Goal: Information Seeking & Learning: Learn about a topic

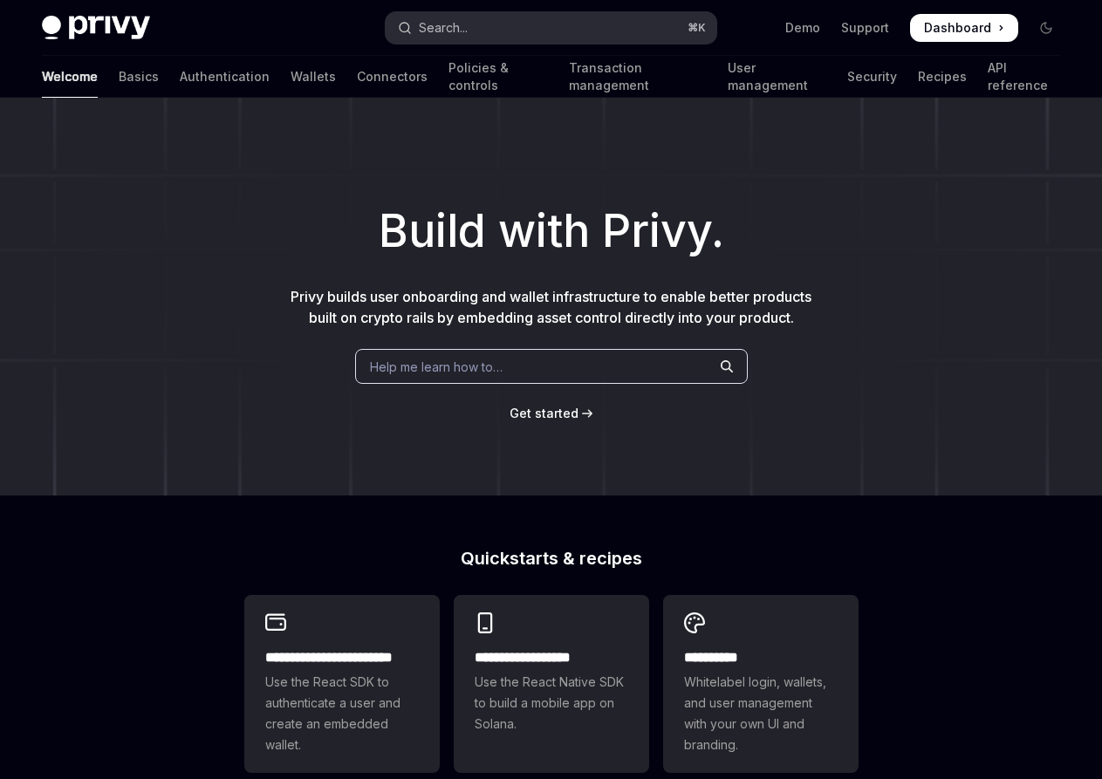
click at [453, 27] on div "Search..." at bounding box center [443, 27] width 49 height 21
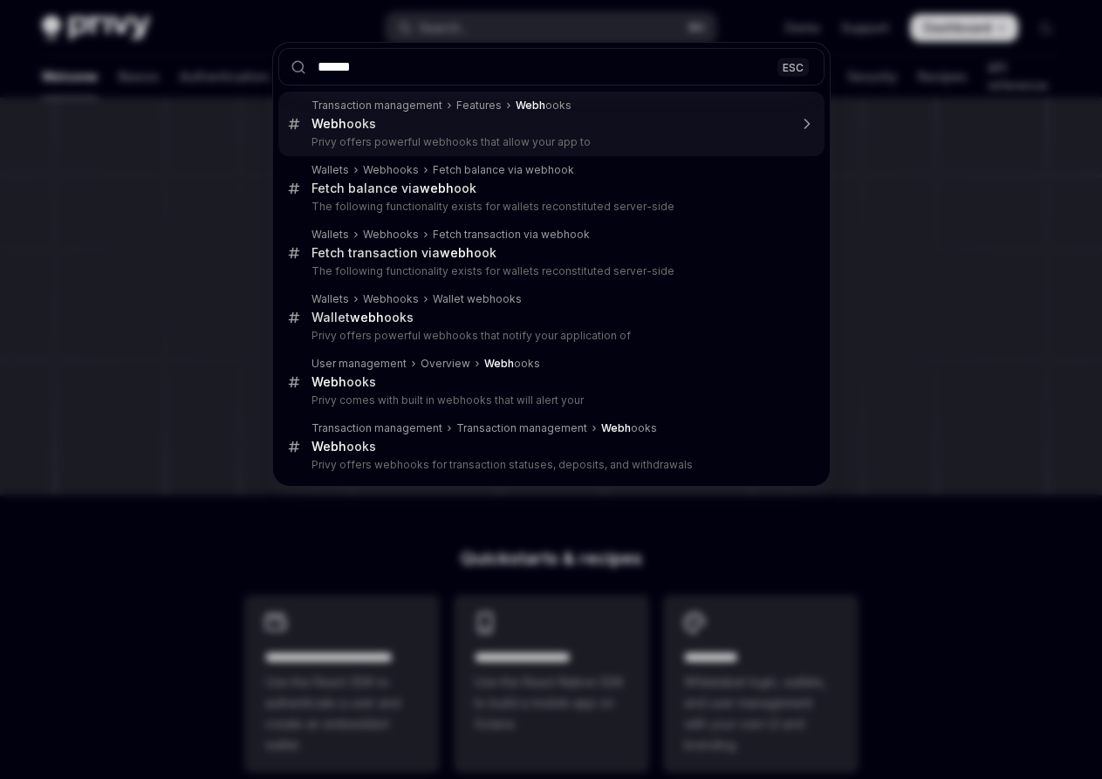
type input "*******"
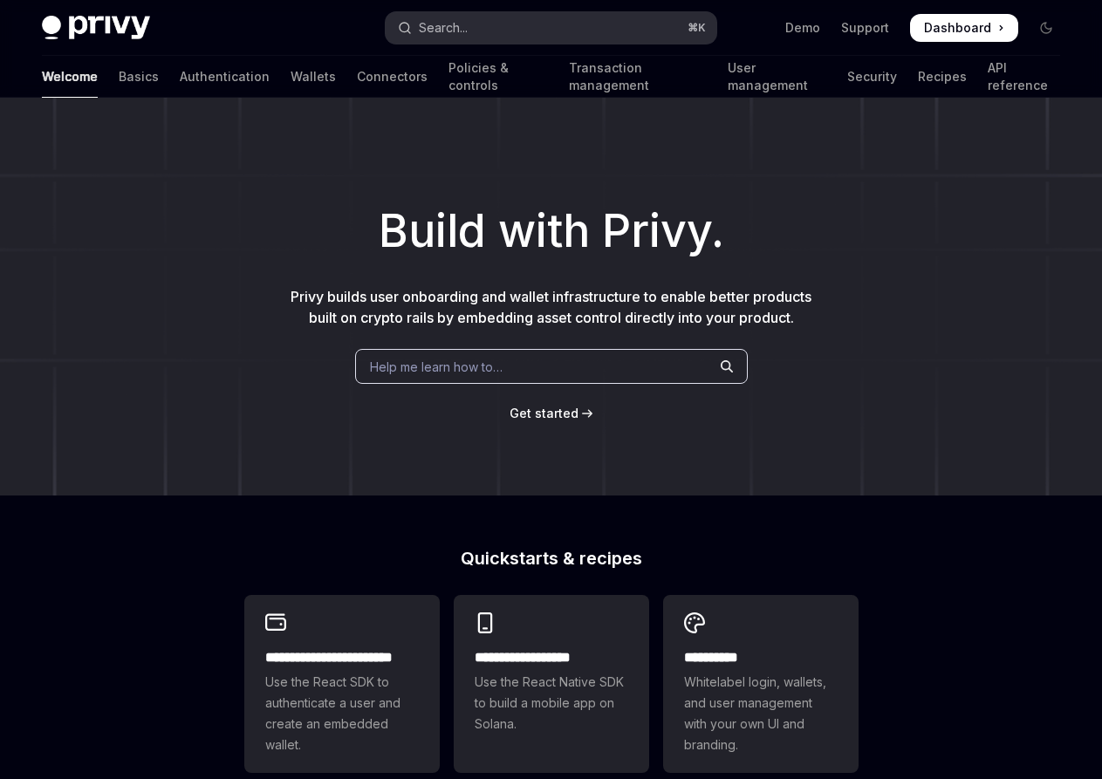
scroll to position [98, 0]
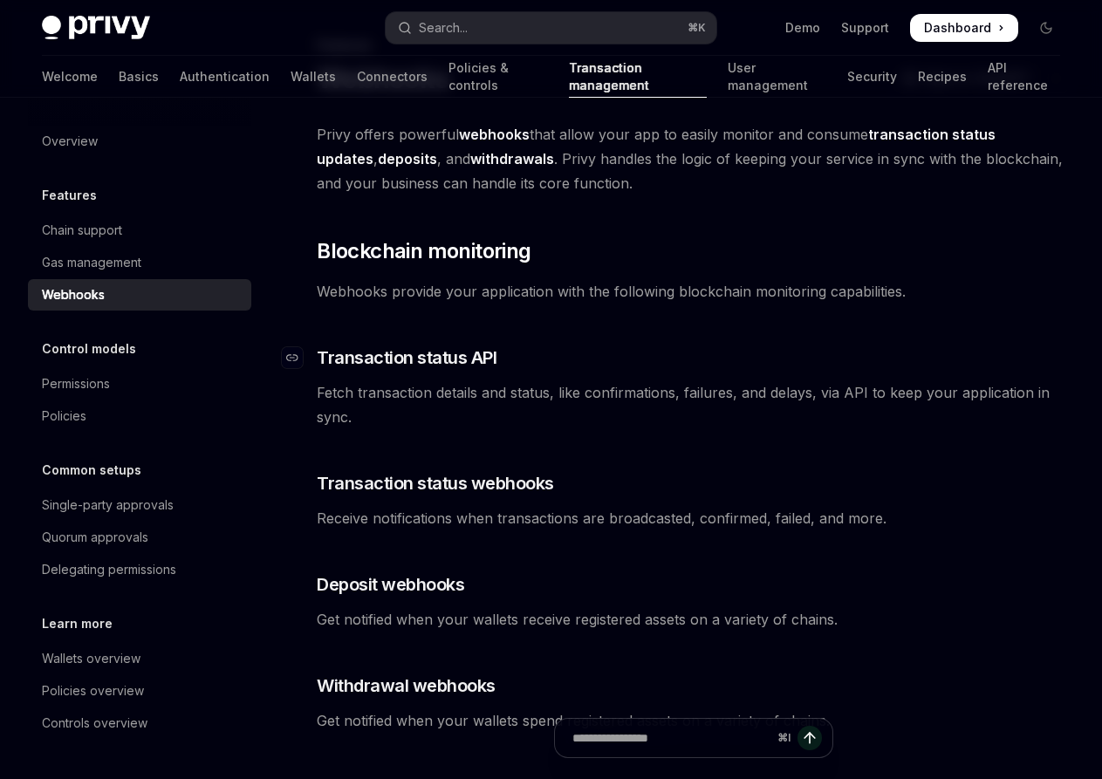
click at [432, 354] on span "Transaction status API" at bounding box center [407, 358] width 180 height 24
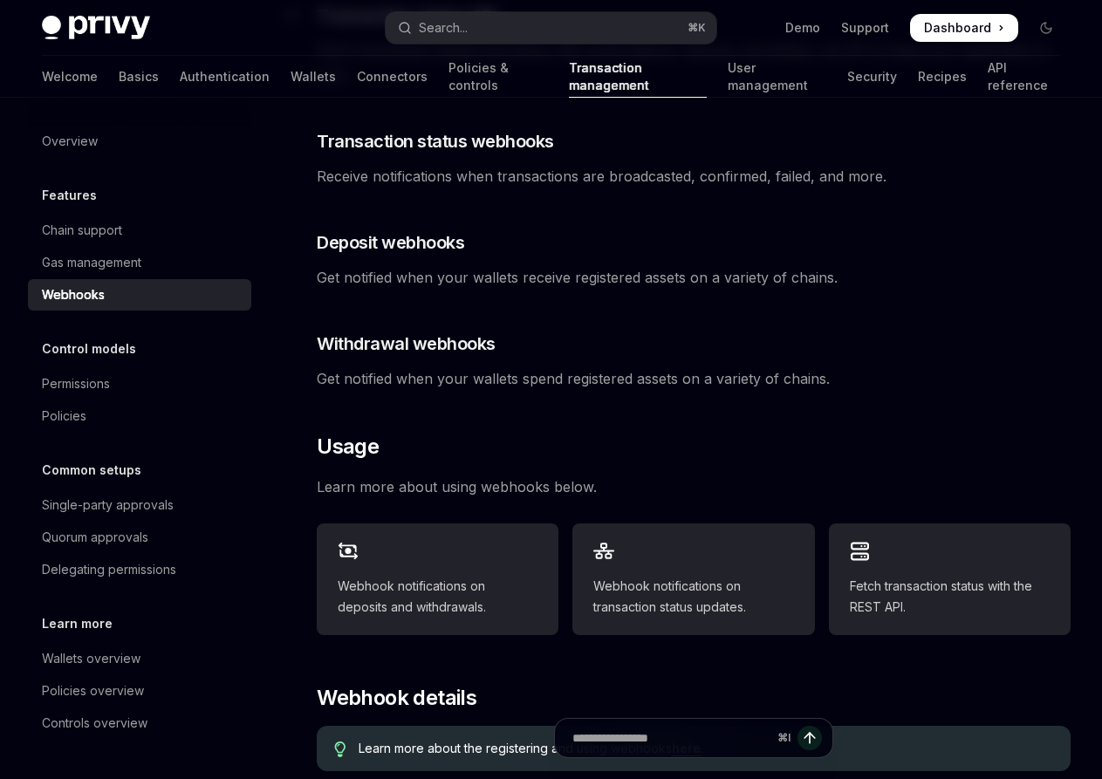
scroll to position [449, 0]
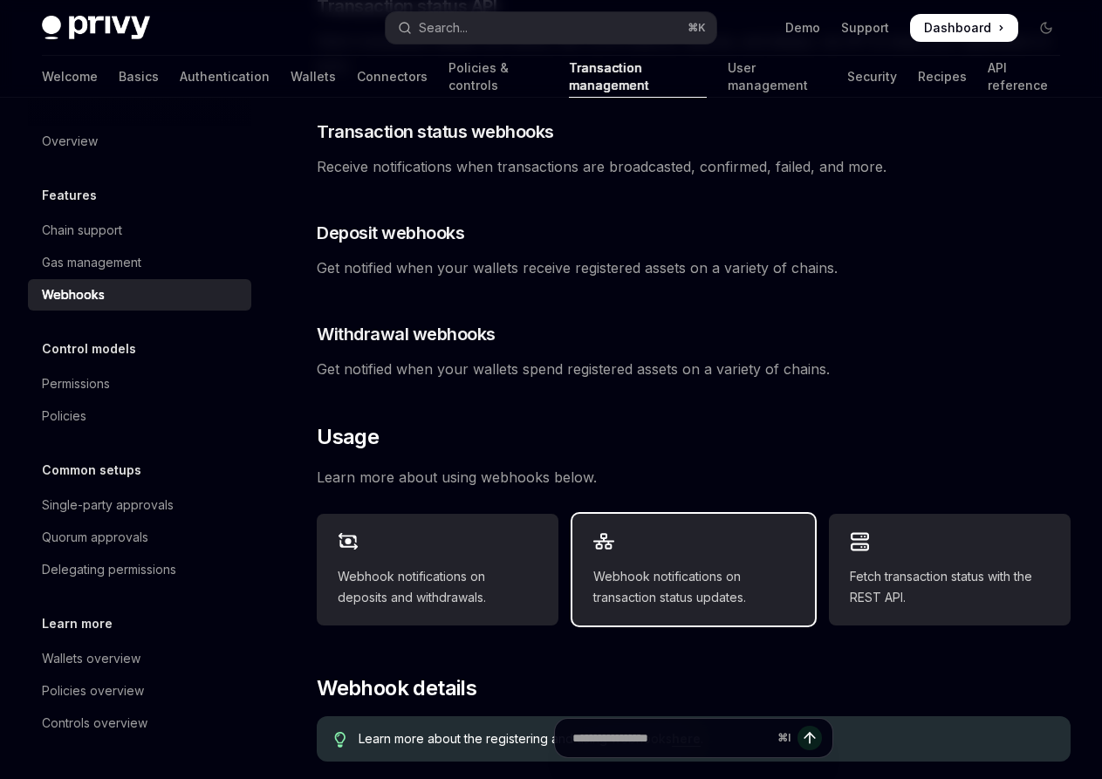
click at [707, 565] on div "Webhook notifications on transaction status updates." at bounding box center [693, 570] width 242 height 112
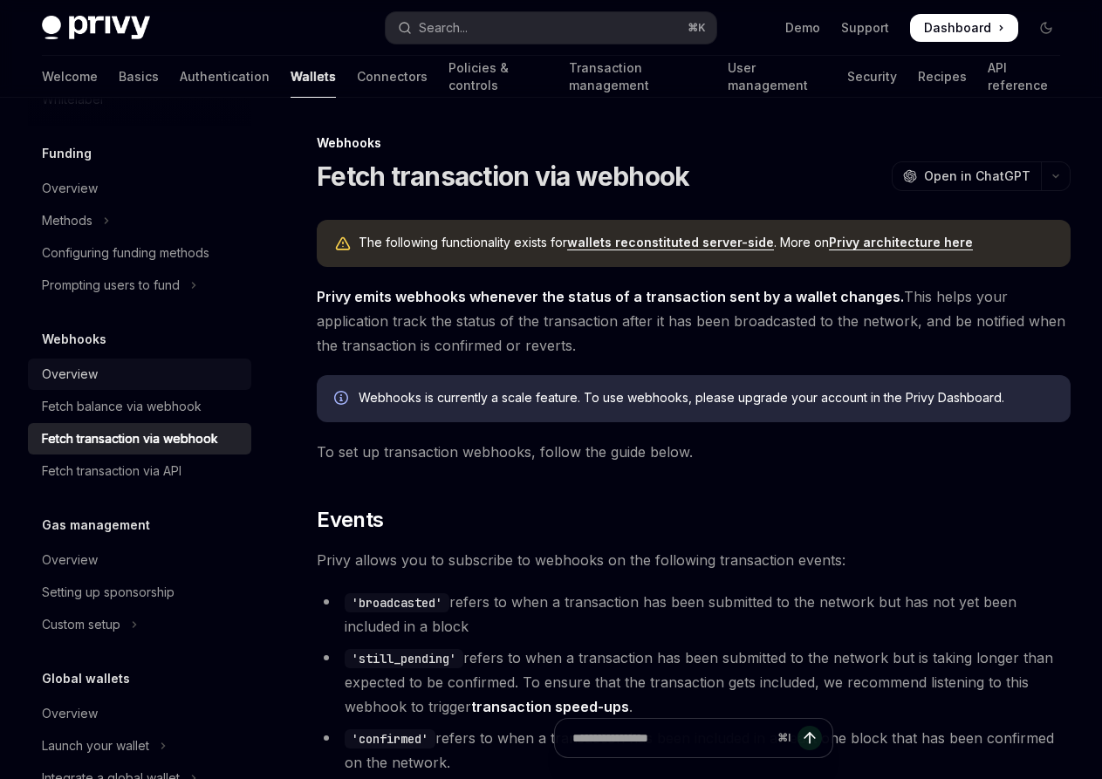
click at [134, 378] on div "Overview" at bounding box center [141, 374] width 199 height 21
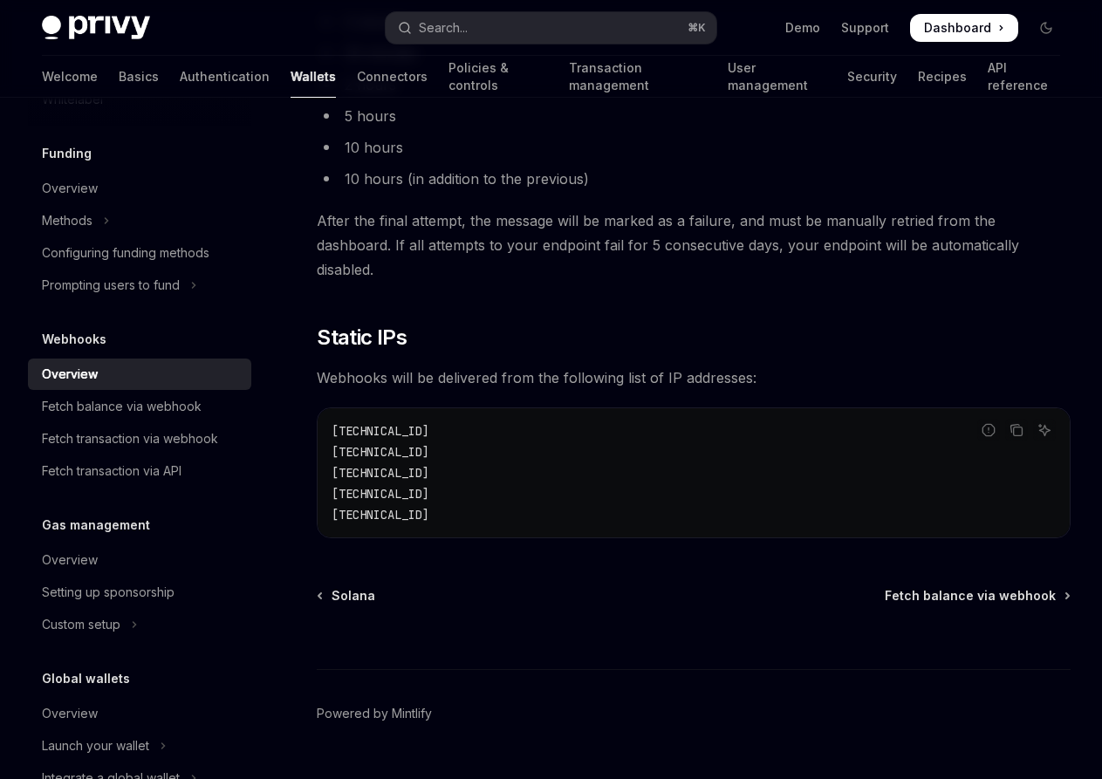
scroll to position [1645, 0]
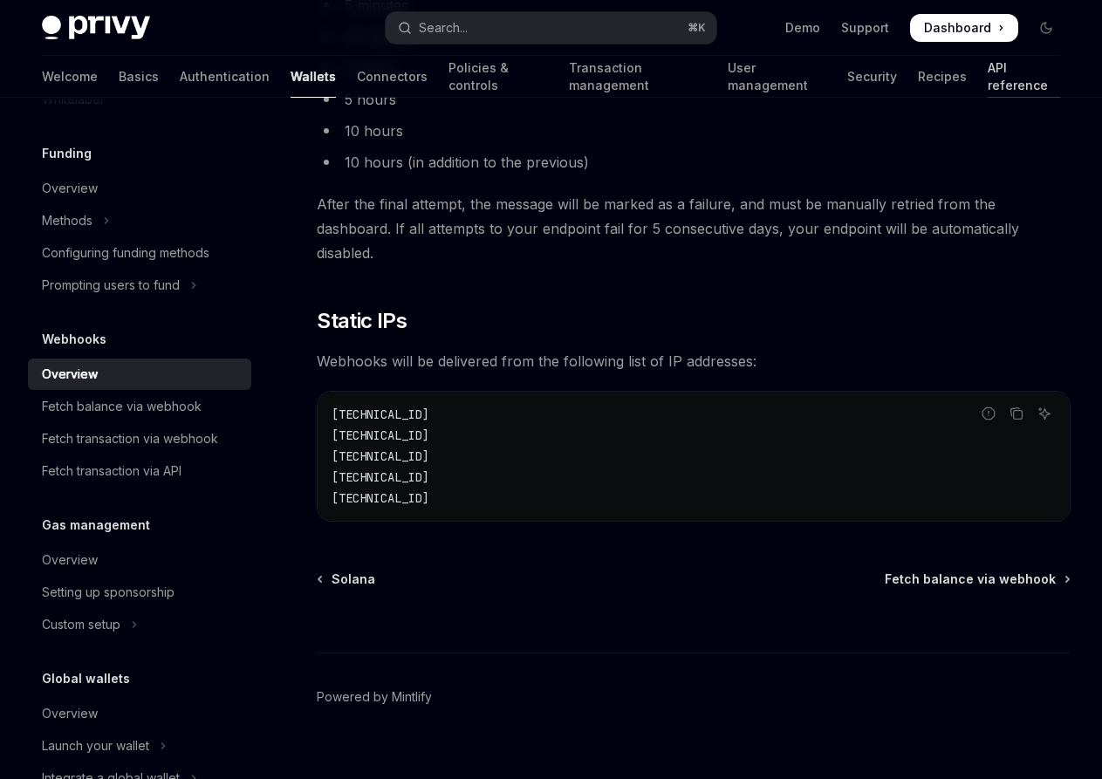
click at [988, 73] on link "API reference" at bounding box center [1024, 77] width 72 height 42
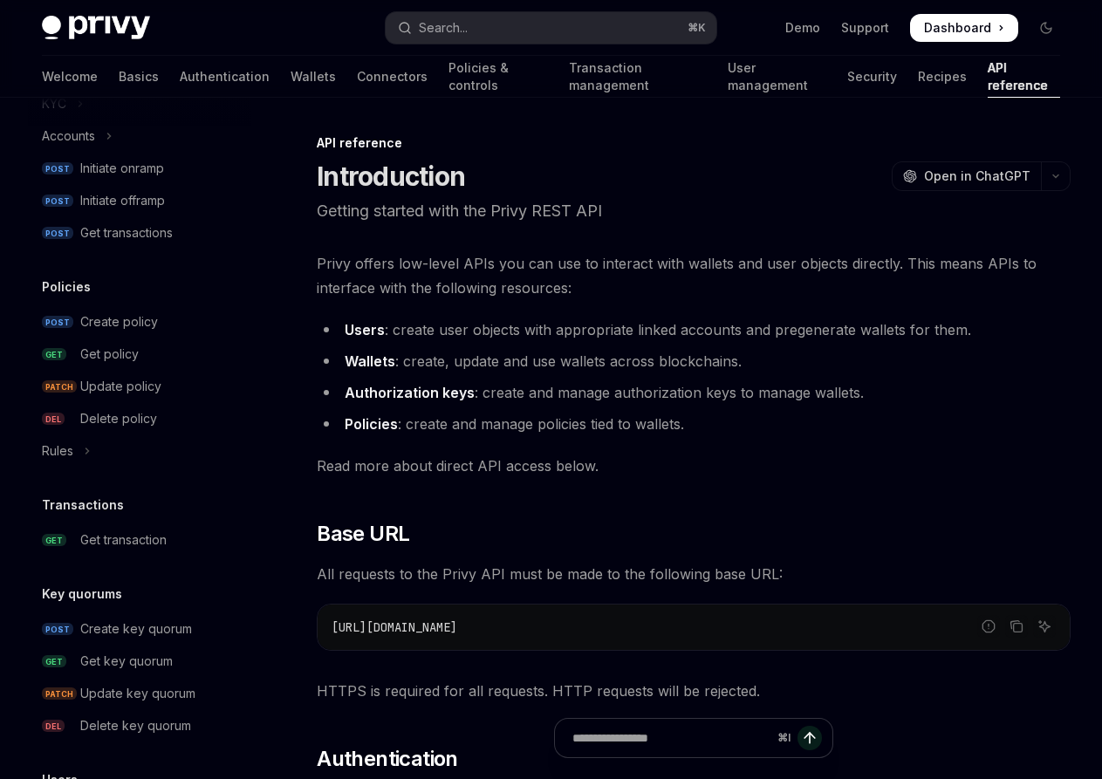
scroll to position [791, 0]
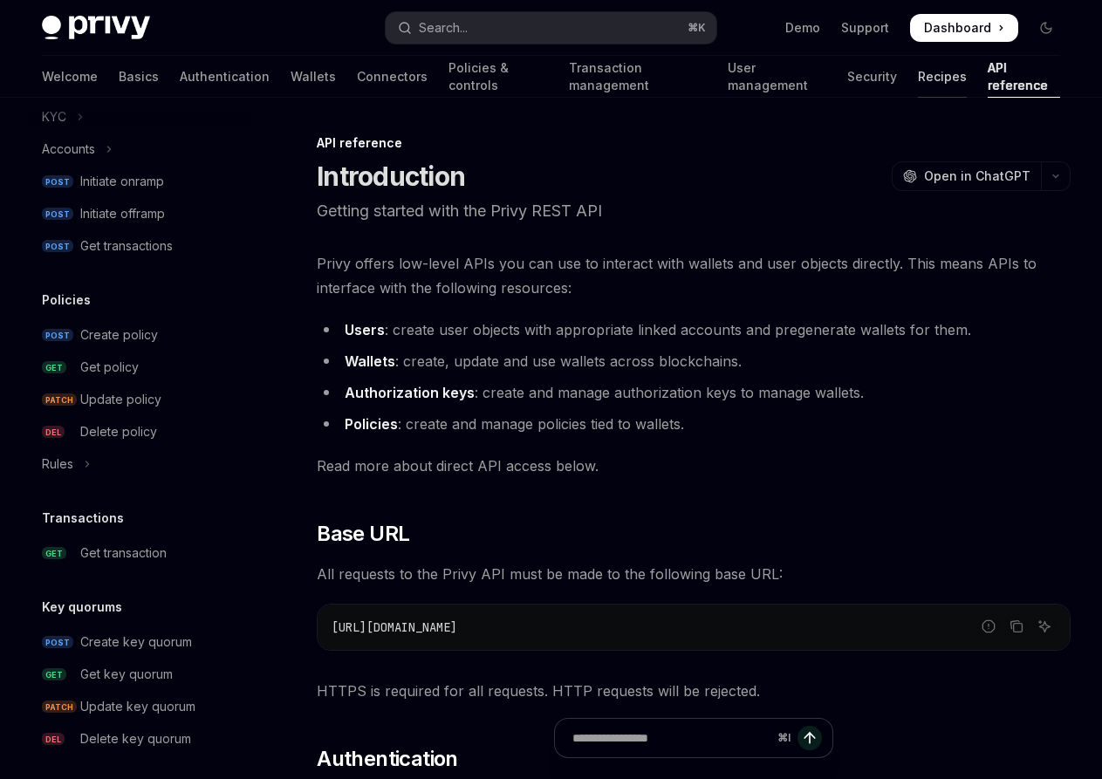
click at [918, 89] on link "Recipes" at bounding box center [942, 77] width 49 height 42
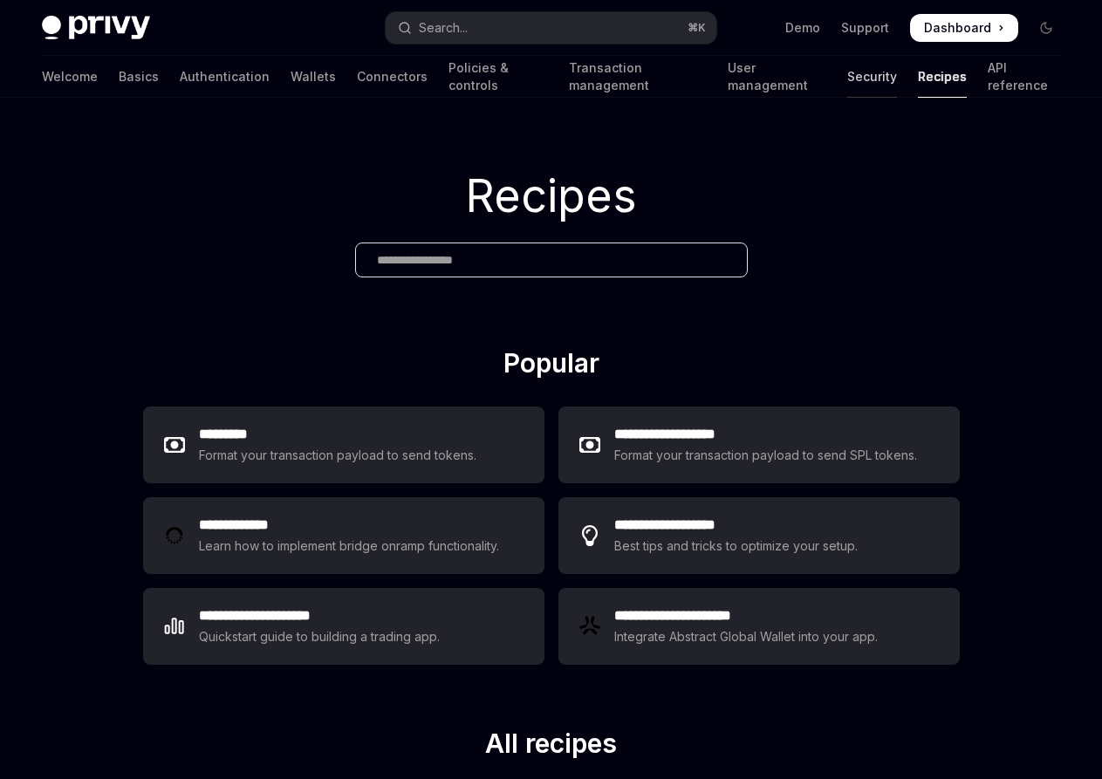
click at [847, 80] on link "Security" at bounding box center [872, 77] width 50 height 42
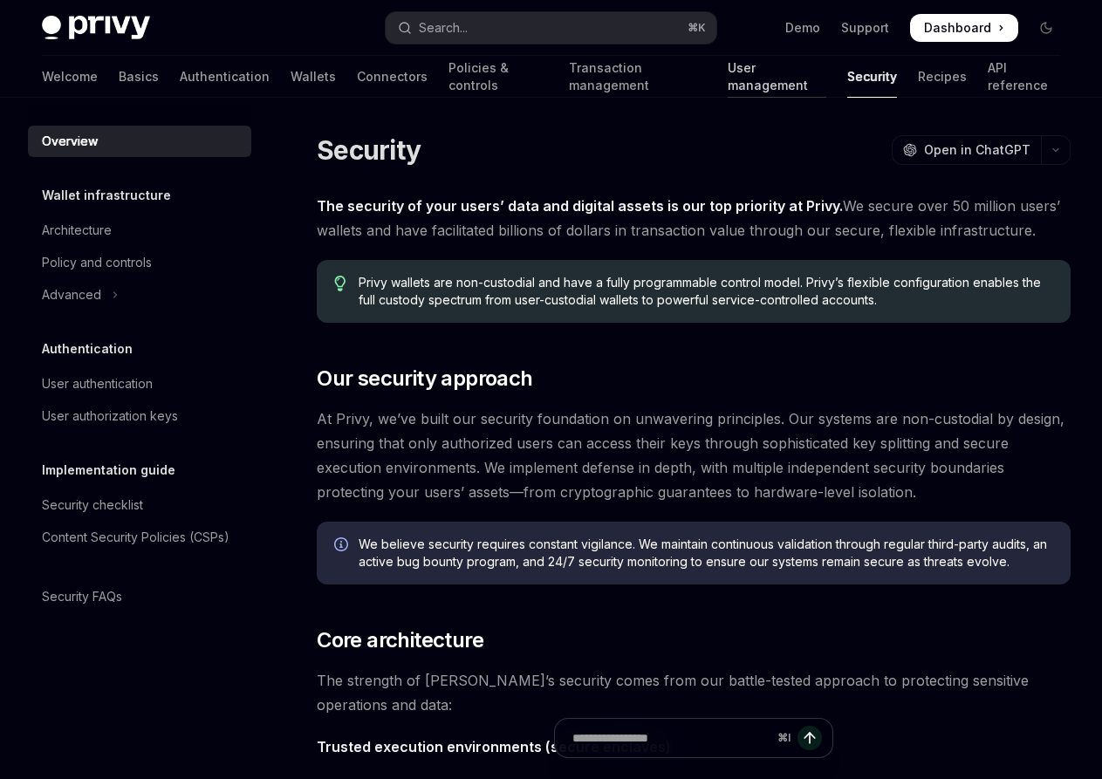
click at [728, 79] on link "User management" at bounding box center [777, 77] width 98 height 42
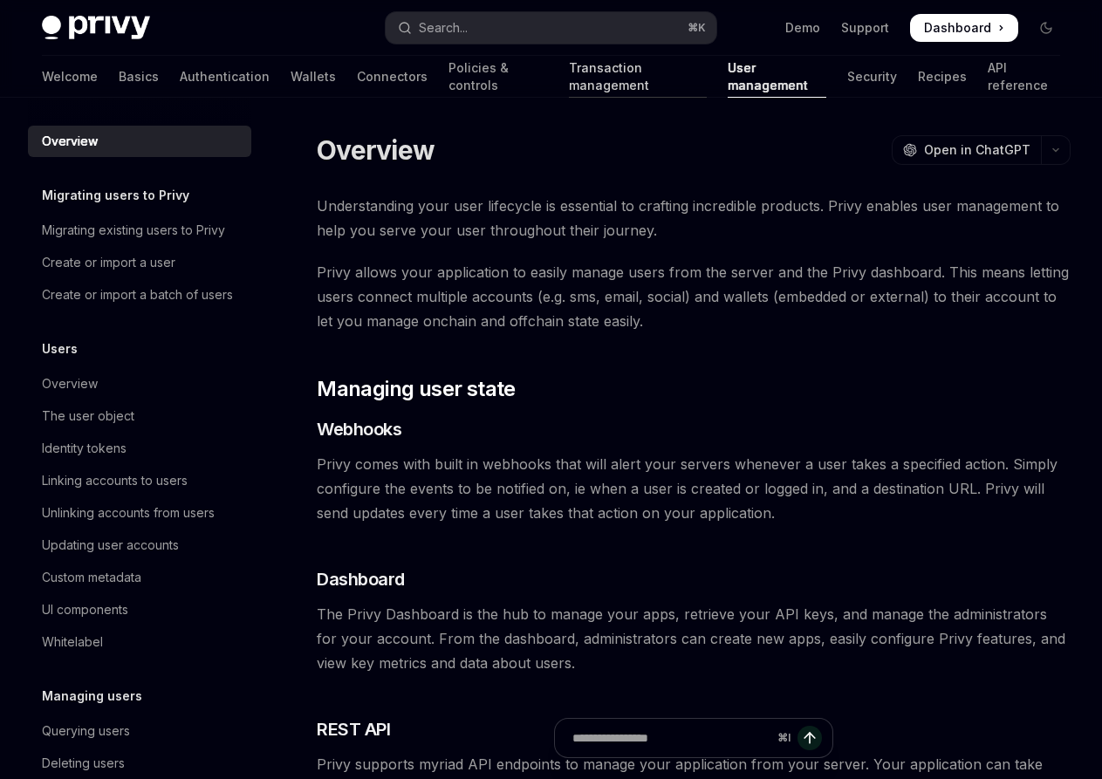
click at [604, 83] on link "Transaction management" at bounding box center [638, 77] width 138 height 42
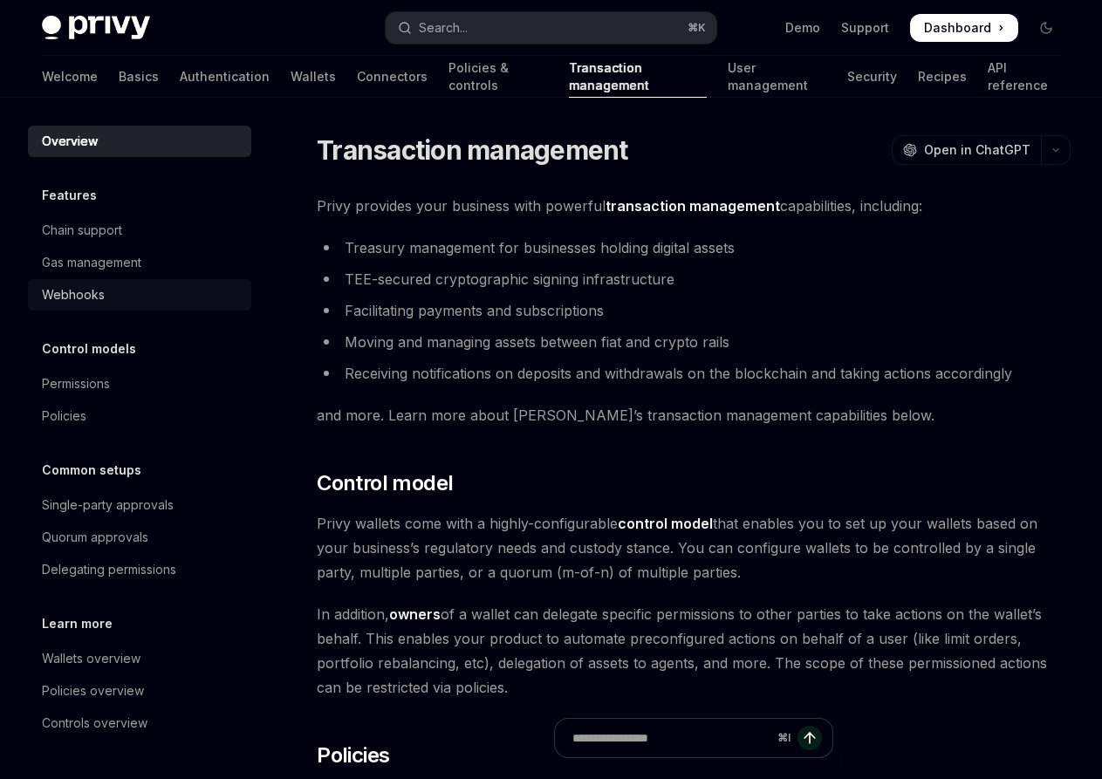
click at [125, 294] on div "Webhooks" at bounding box center [141, 294] width 199 height 21
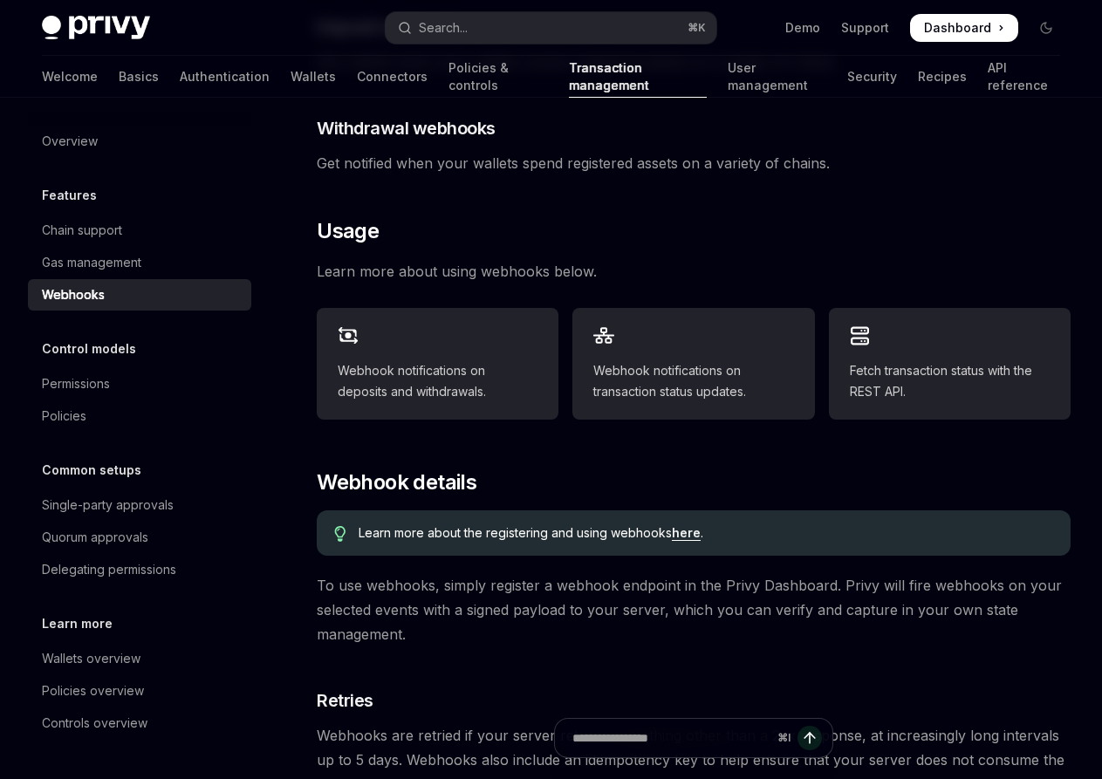
scroll to position [606, 0]
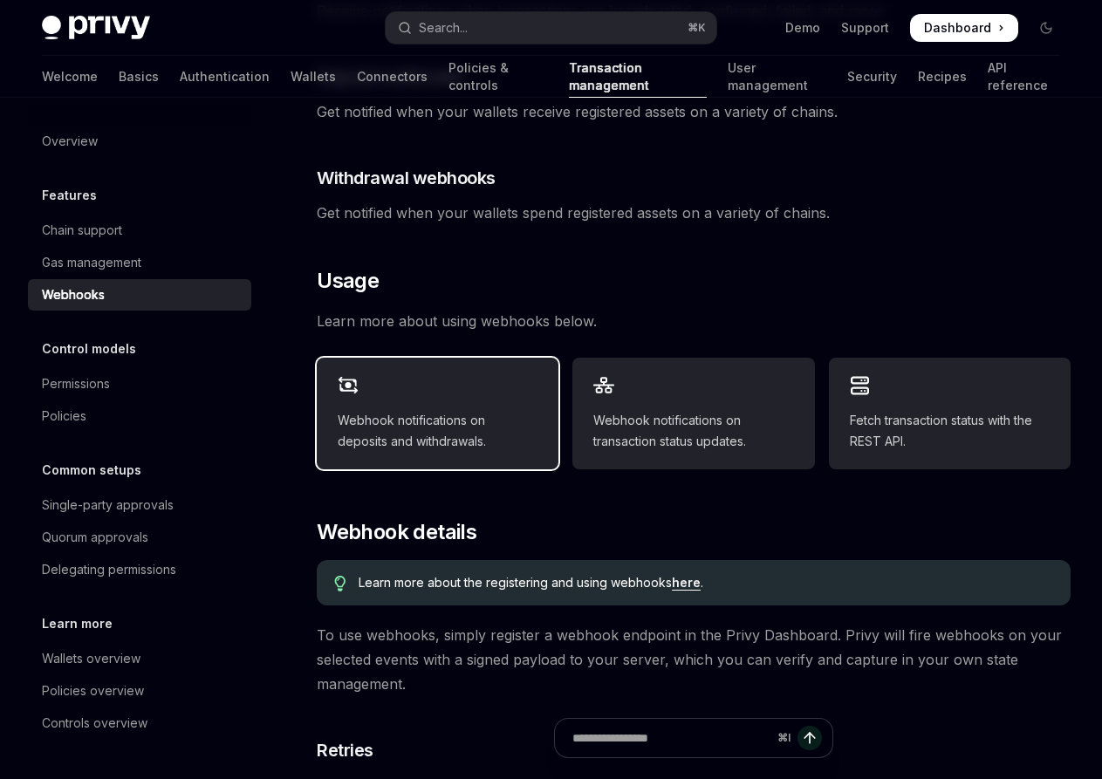
click at [434, 440] on span "Webhook notifications on deposits and withdrawals." at bounding box center [438, 431] width 200 height 42
type textarea "*"
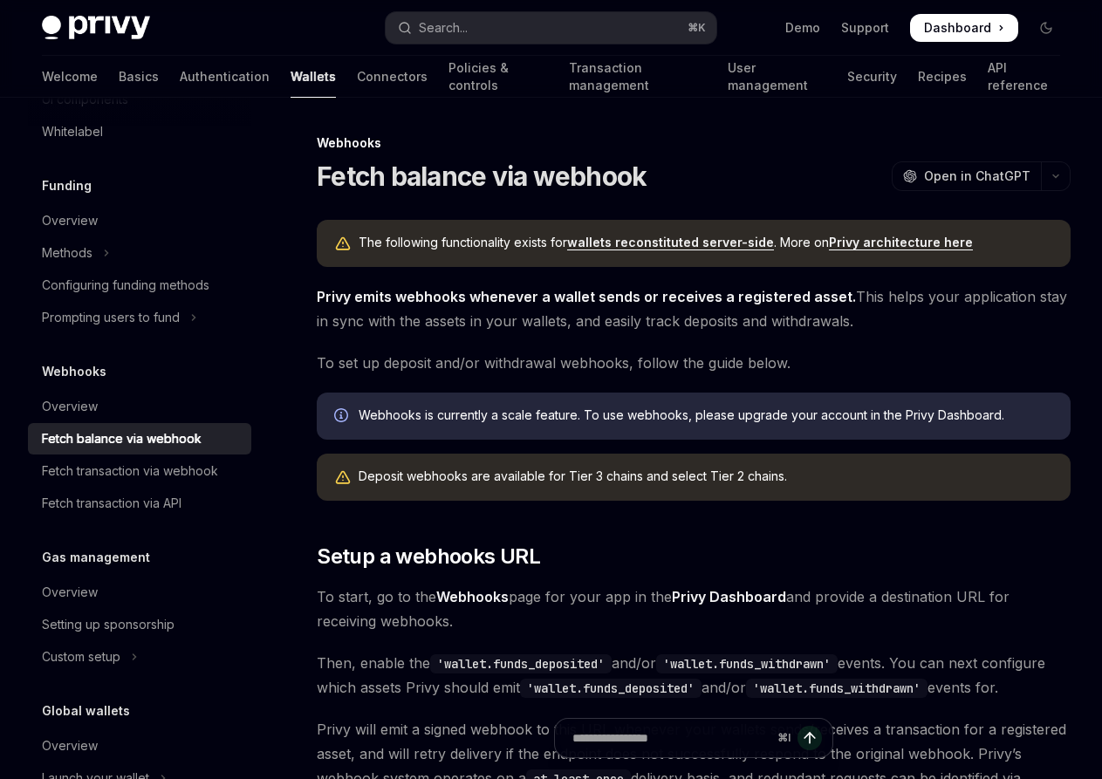
click at [476, 475] on div "Deposit webhooks are available for Tier 3 chains and select Tier 2 chains." at bounding box center [706, 477] width 695 height 19
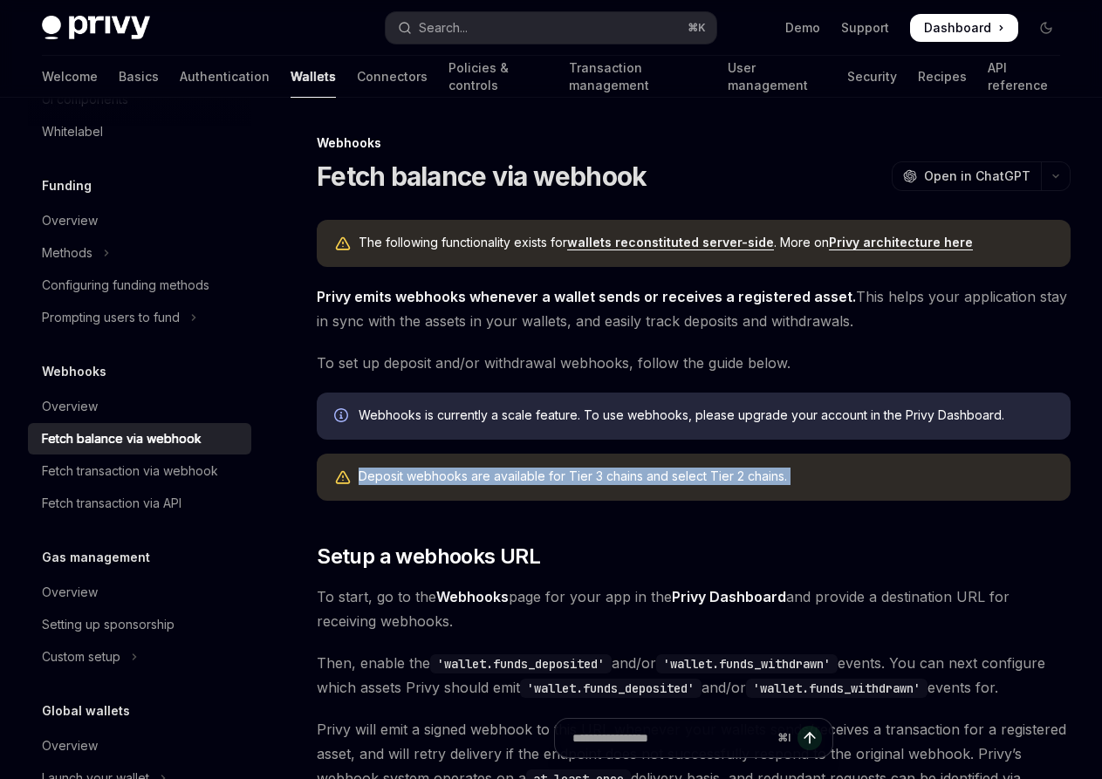
click at [476, 475] on div "Deposit webhooks are available for Tier 3 chains and select Tier 2 chains." at bounding box center [706, 477] width 695 height 19
copy div "Deposit webhooks are available for Tier 3 chains and select Tier 2 chains."
click at [451, 31] on div "Search..." at bounding box center [443, 27] width 49 height 21
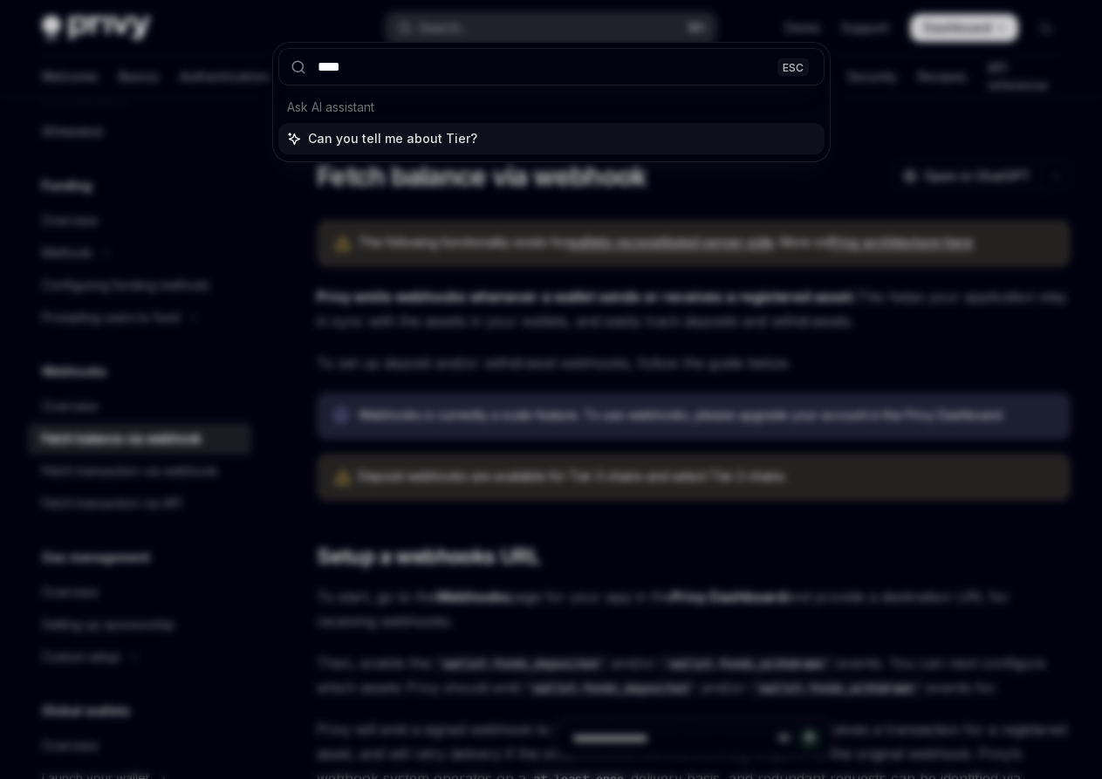
type input "*****"
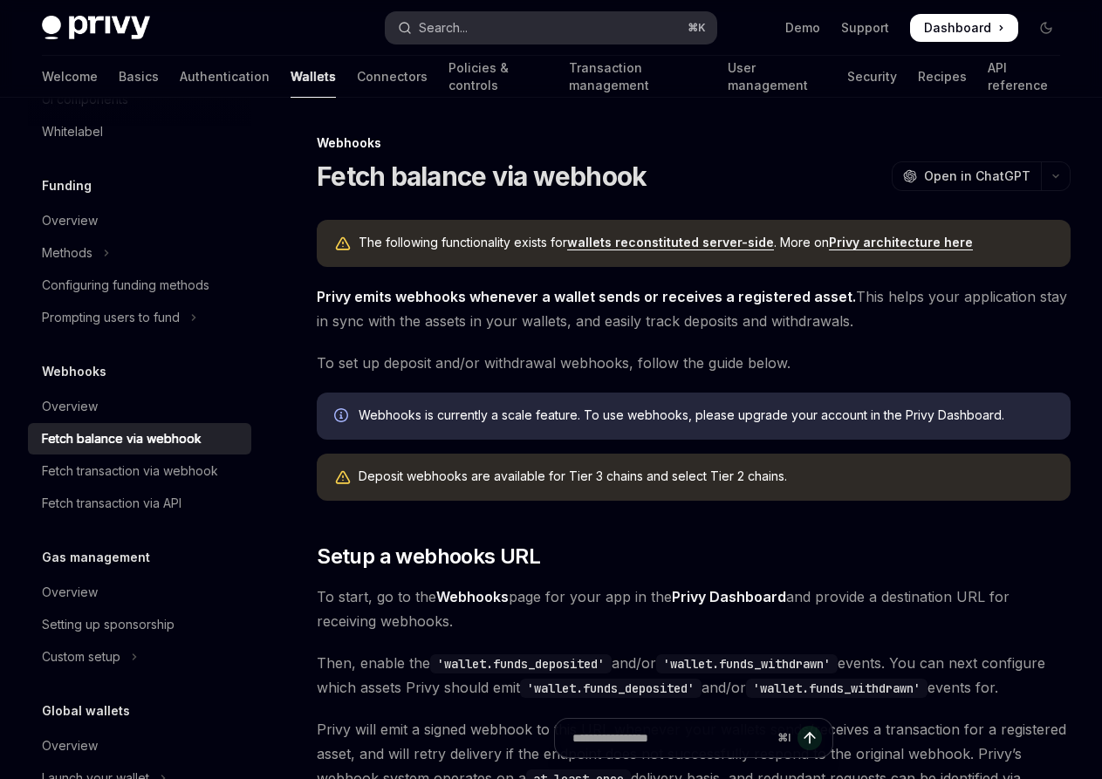
type textarea "*"
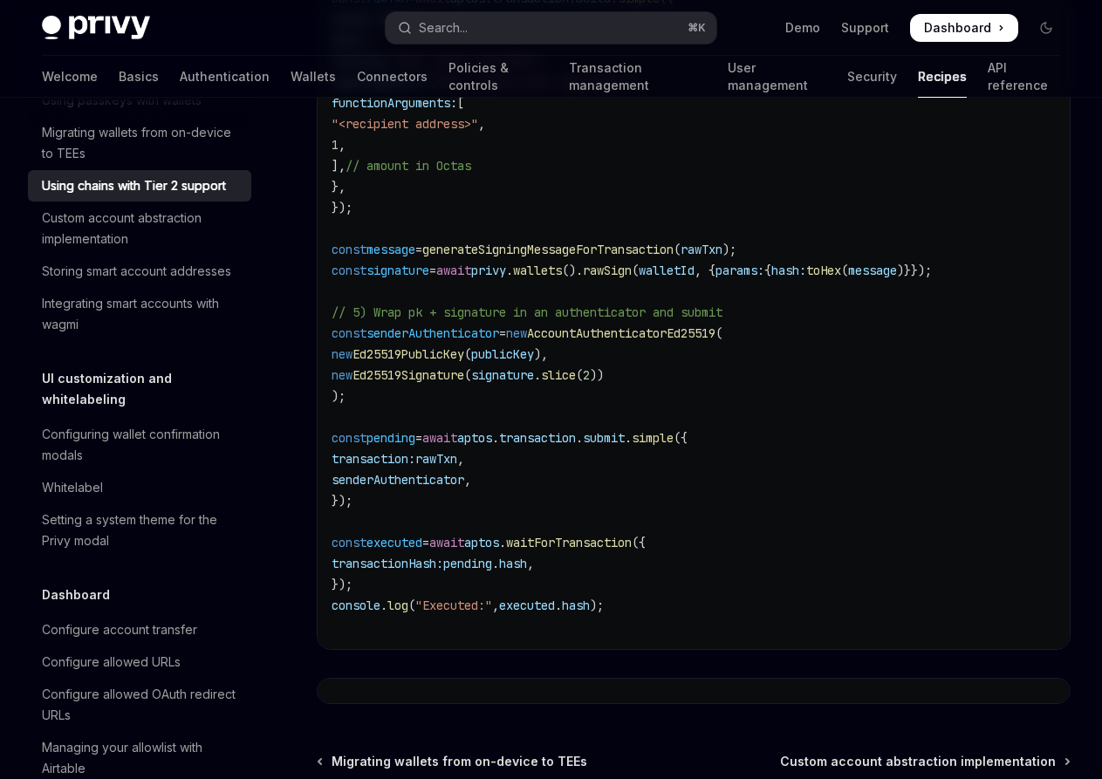
scroll to position [3592, 0]
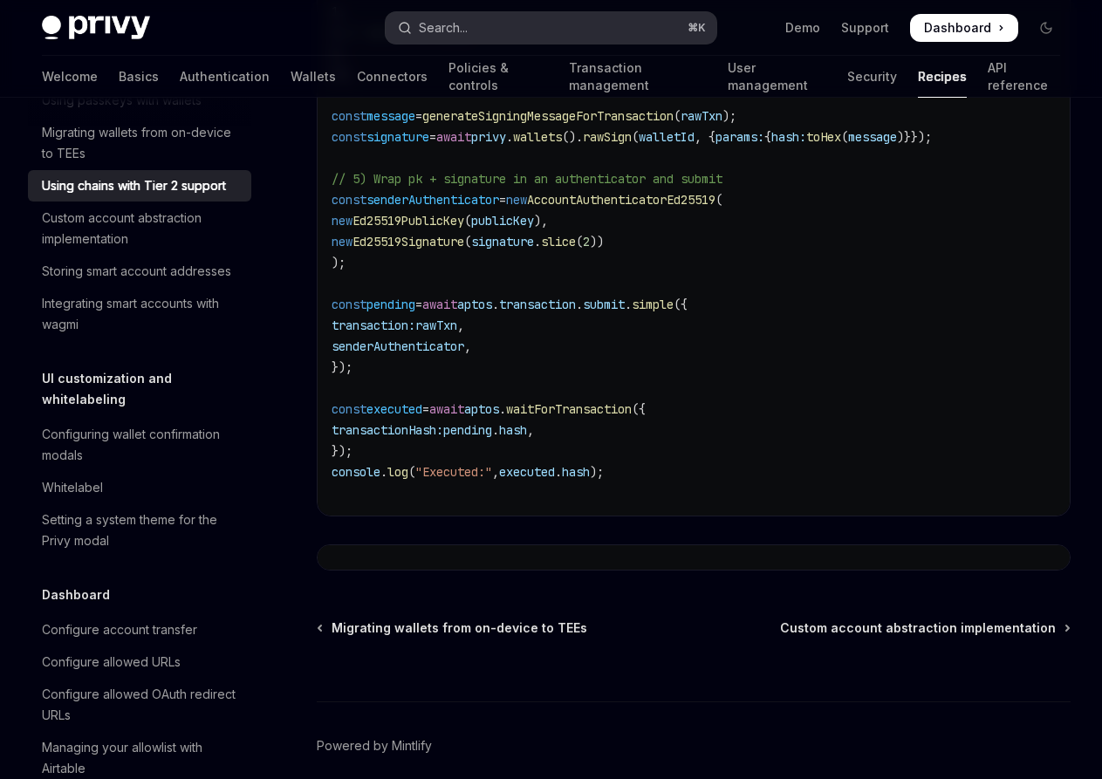
click at [536, 33] on button "Search... ⌘ K" at bounding box center [551, 27] width 330 height 31
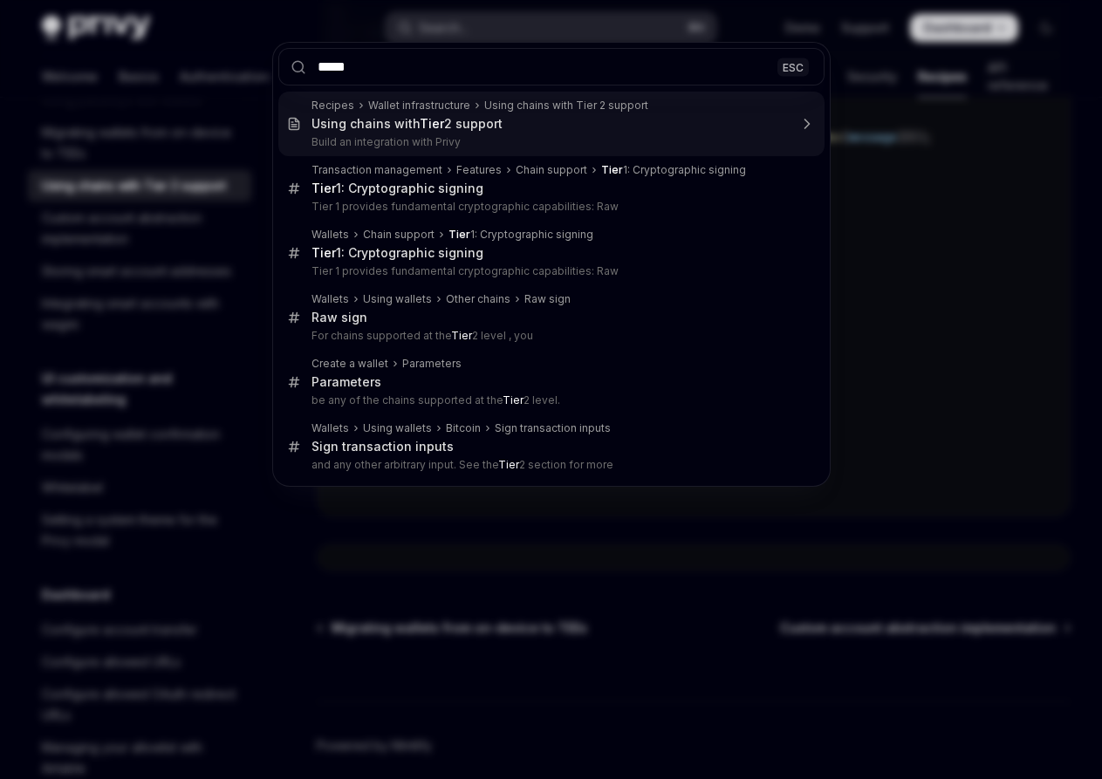
type input "******"
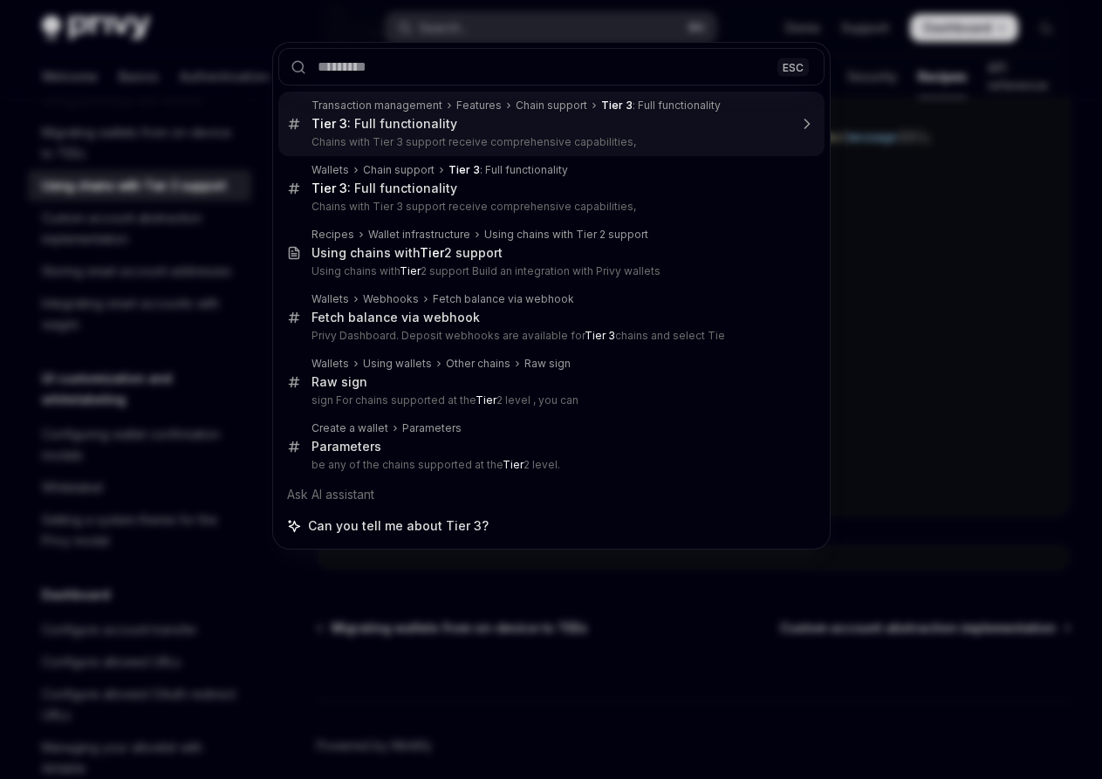
type textarea "*"
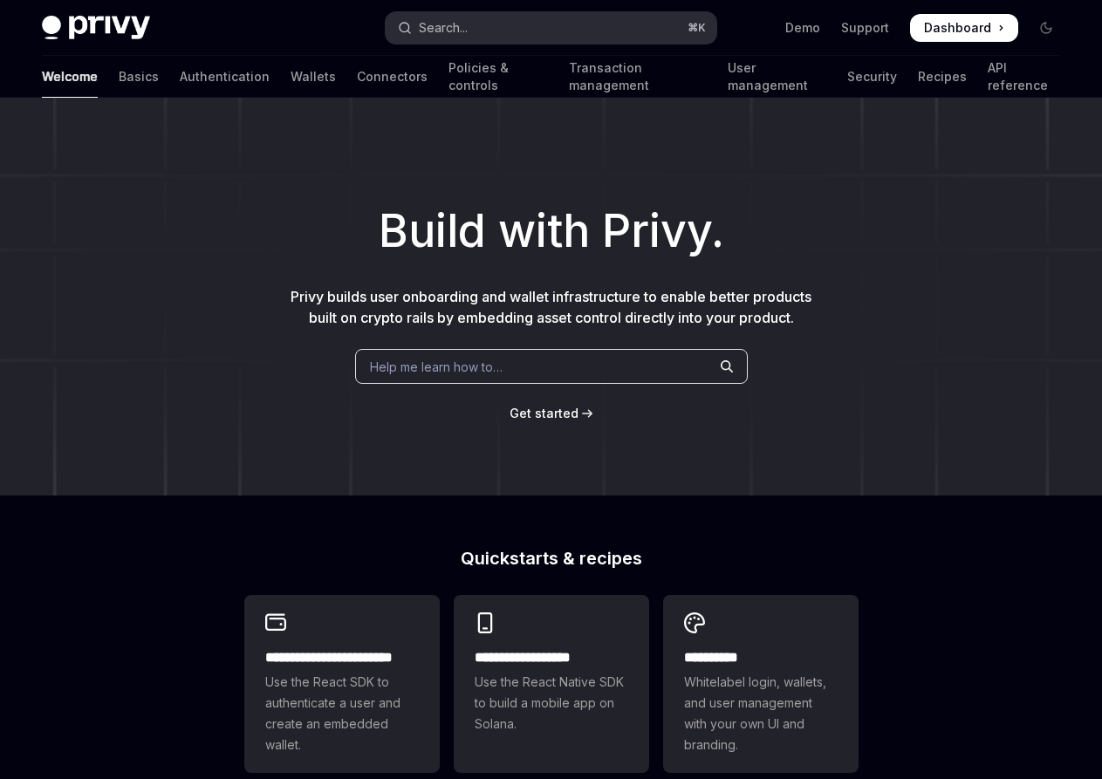
click at [487, 28] on button "Search... ⌘ K" at bounding box center [551, 27] width 330 height 31
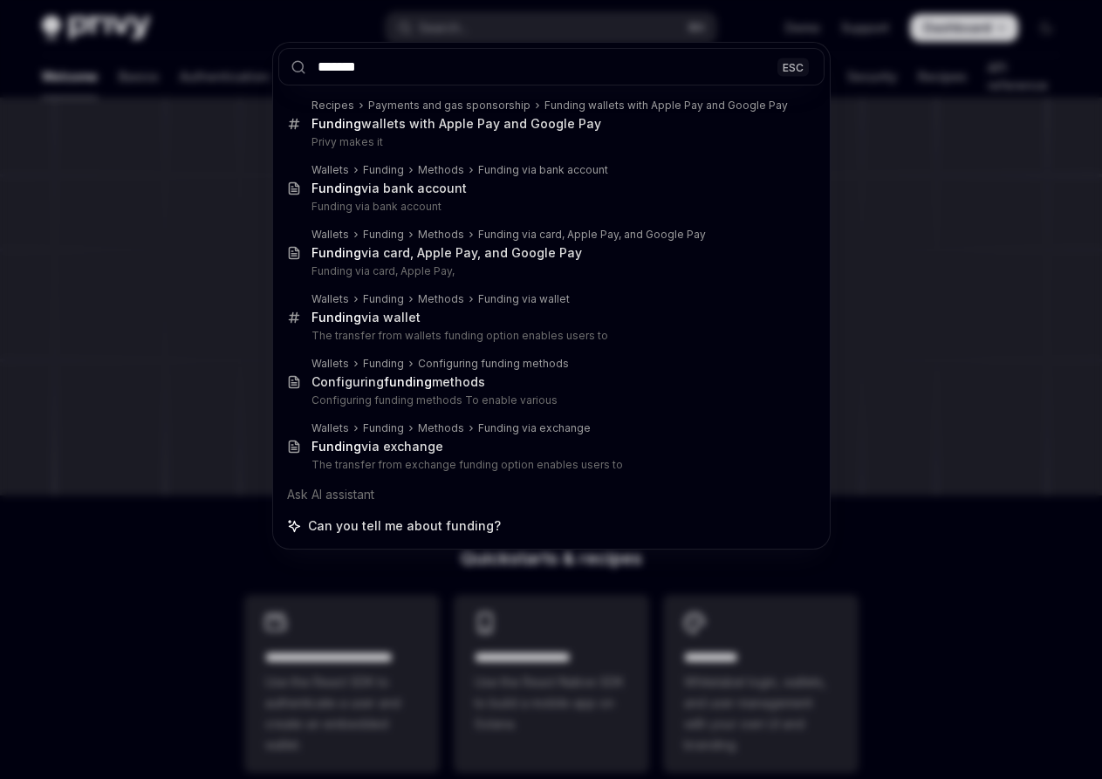
type input "*******"
click at [206, 185] on div "******* ESC Recipes Payments and gas sponsorship Funding wallets with Apple Pay…" at bounding box center [551, 389] width 1102 height 779
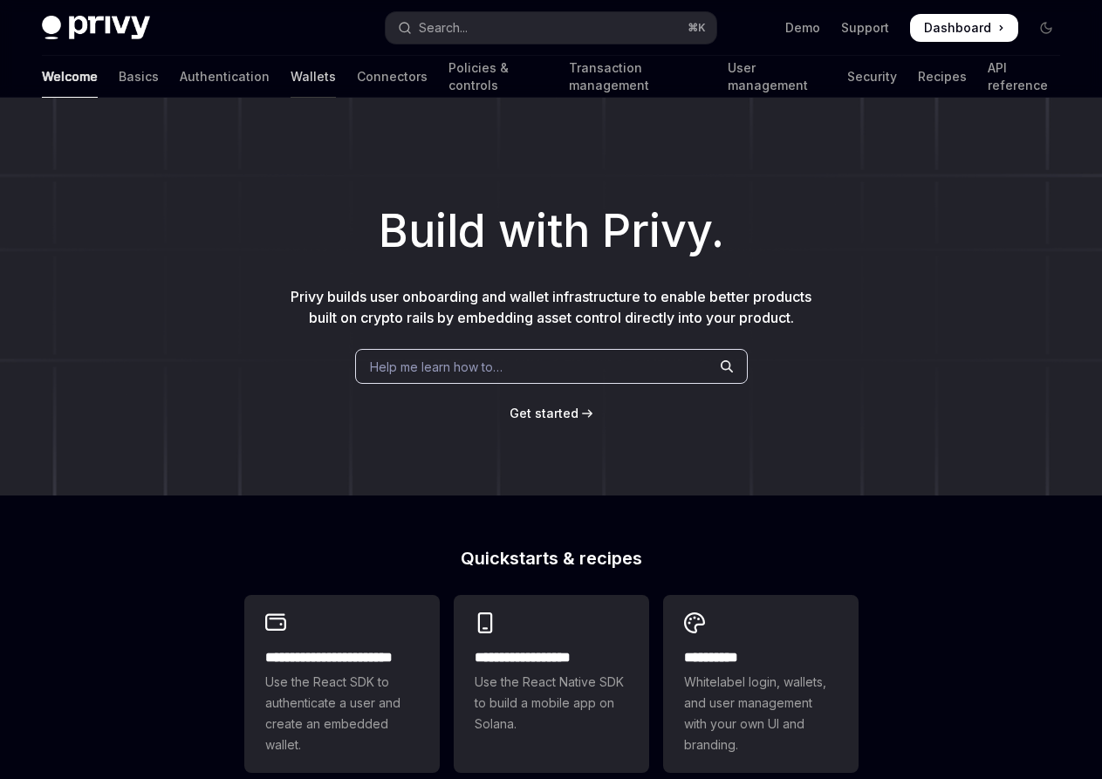
click at [291, 79] on link "Wallets" at bounding box center [313, 77] width 45 height 42
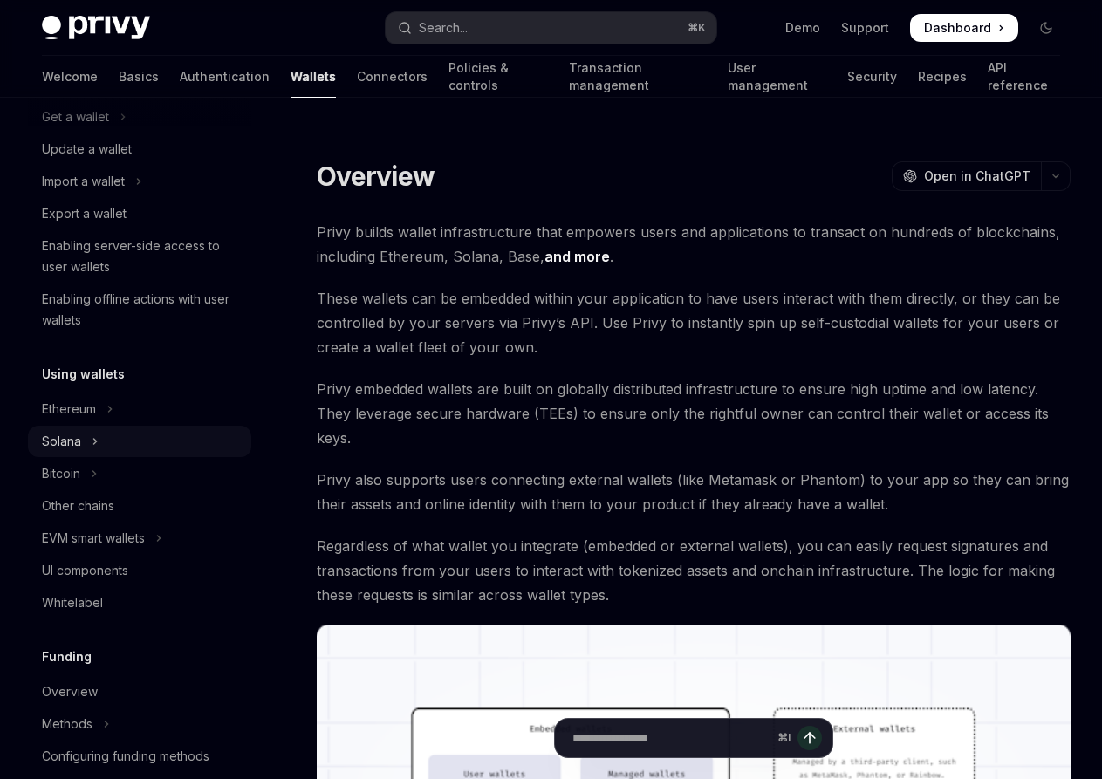
scroll to position [510, 0]
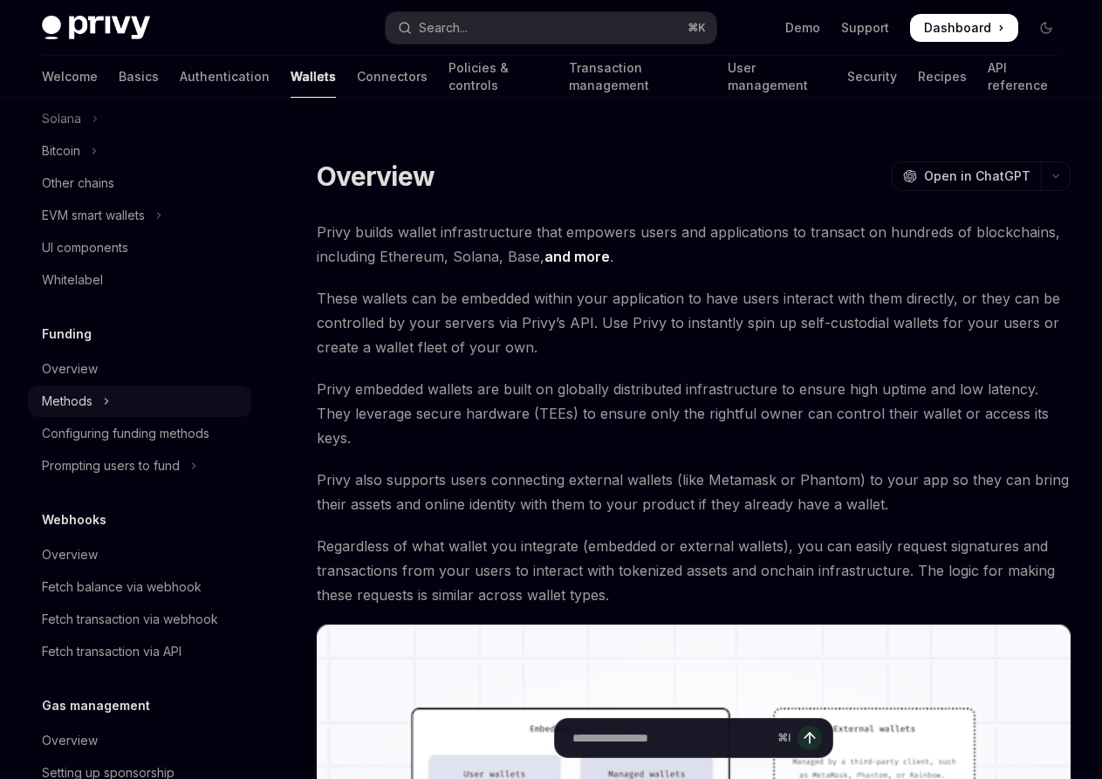
click at [134, 406] on button "Methods" at bounding box center [139, 401] width 223 height 31
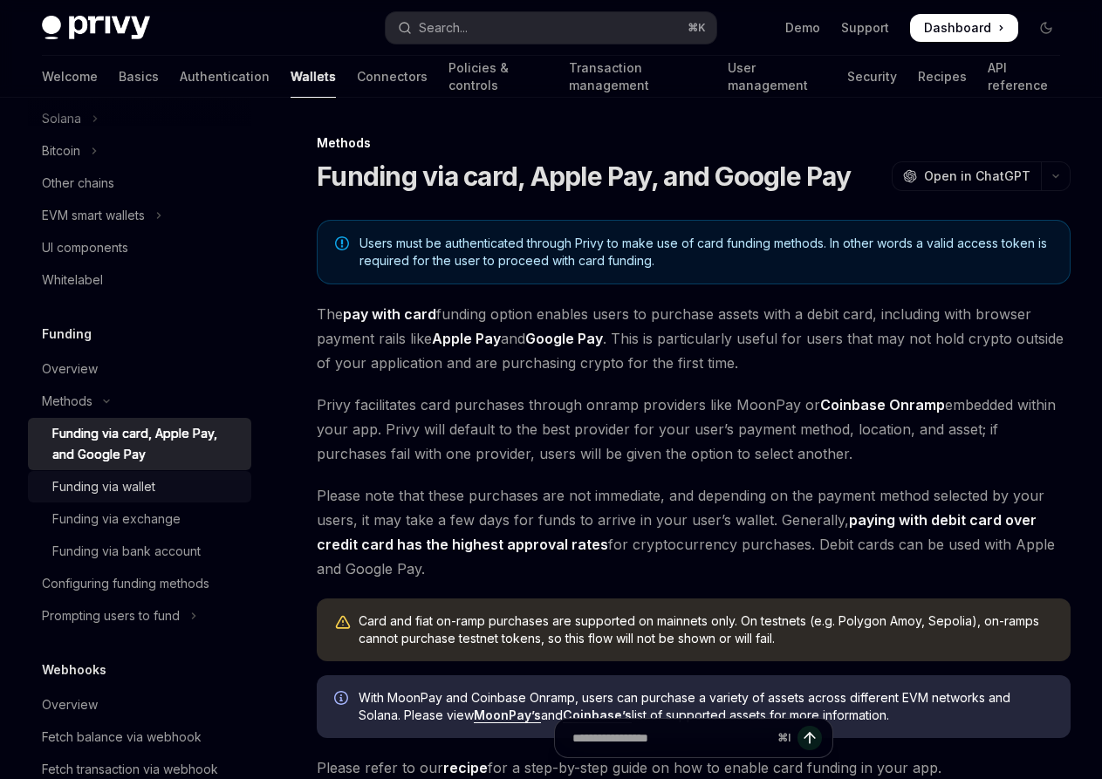
click at [155, 489] on div "Funding via wallet" at bounding box center [103, 486] width 103 height 21
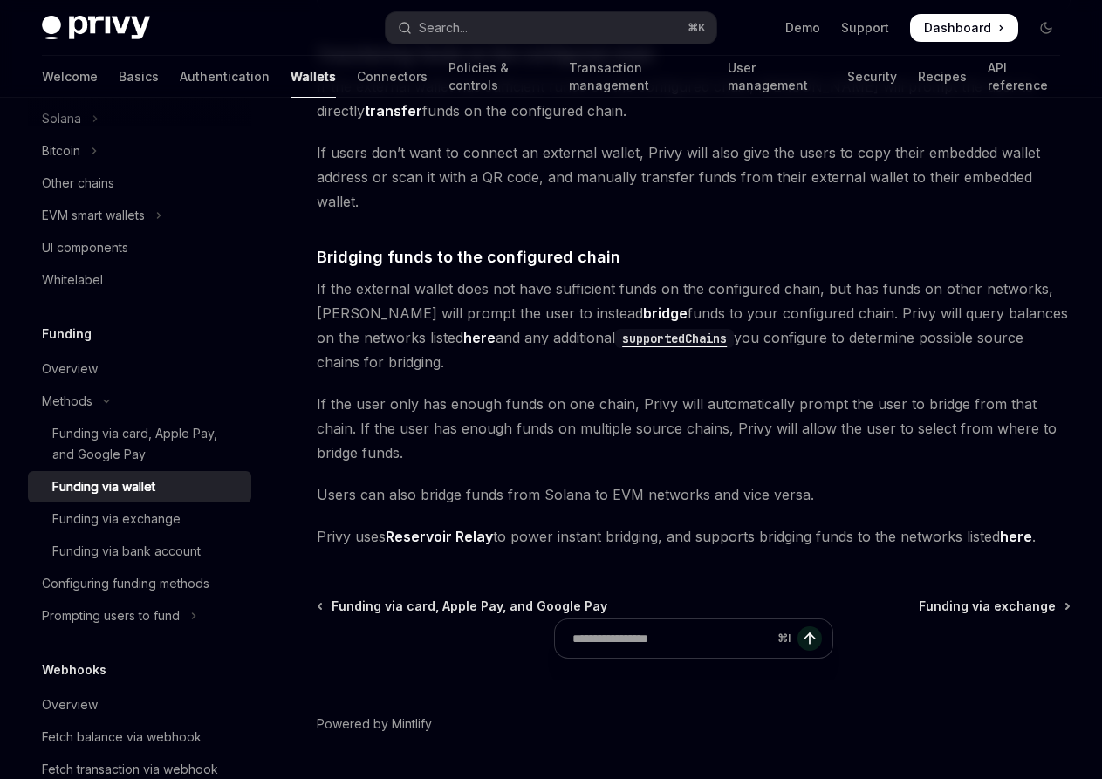
scroll to position [507, 0]
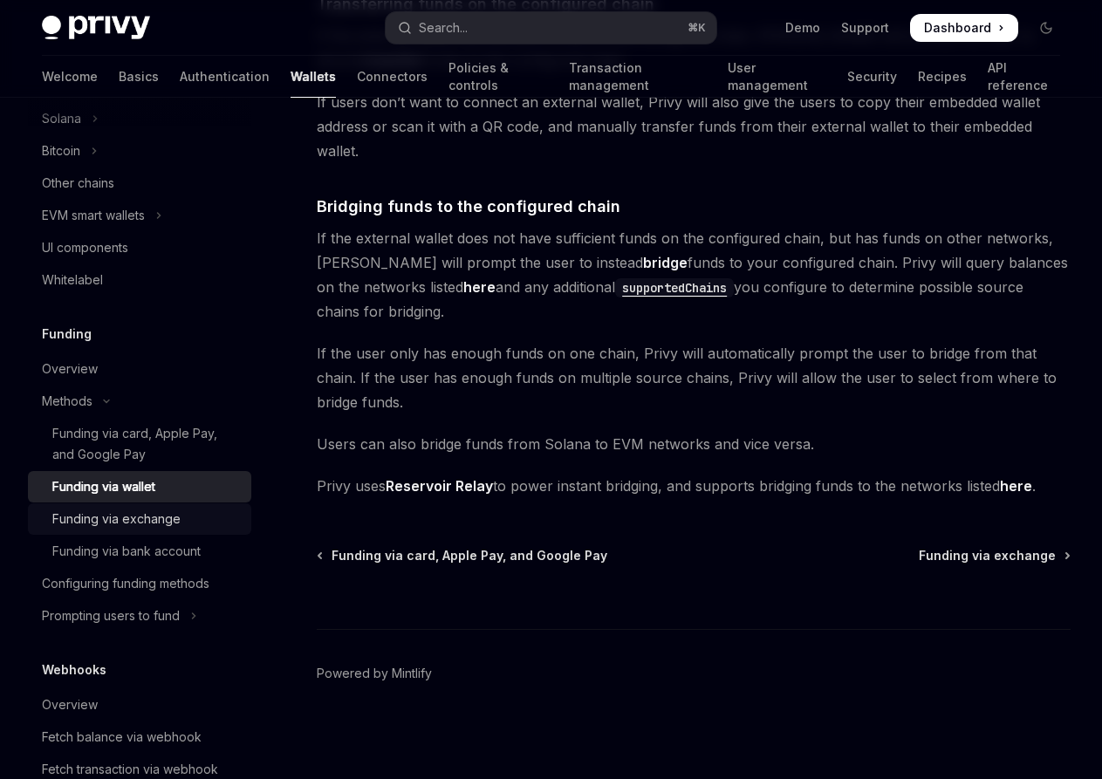
click at [147, 515] on div "Funding via exchange" at bounding box center [116, 519] width 128 height 21
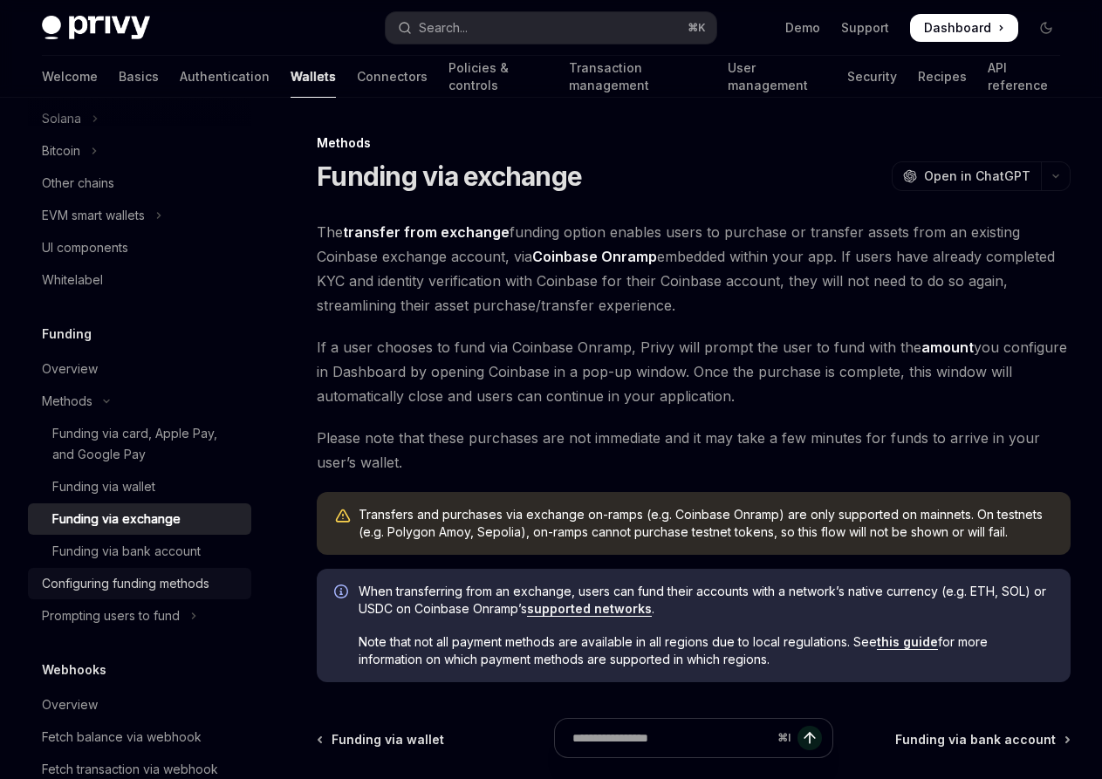
click at [125, 588] on div "Configuring funding methods" at bounding box center [126, 583] width 168 height 21
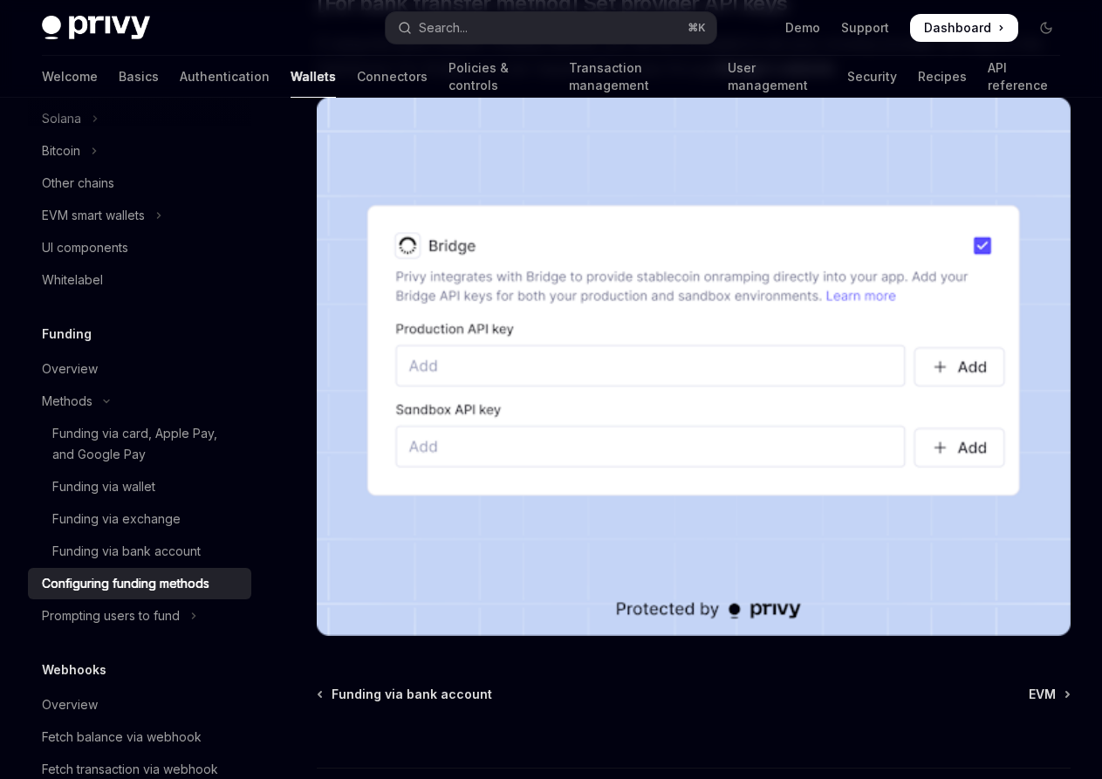
scroll to position [1662, 0]
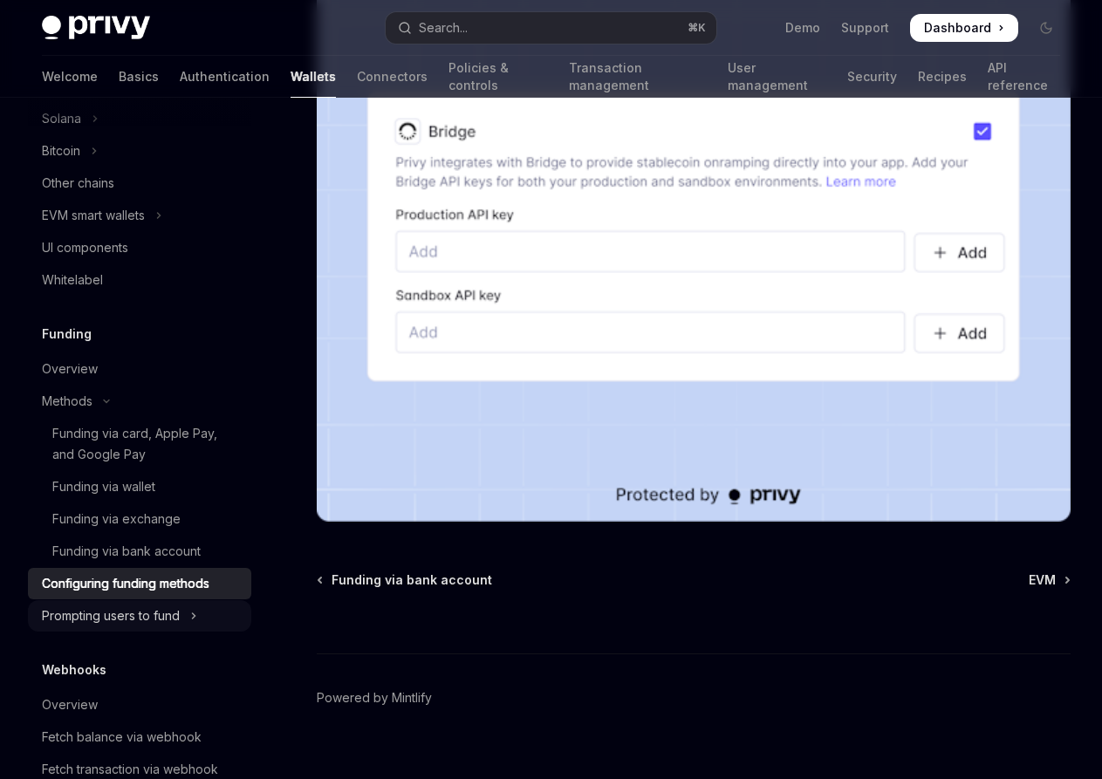
click at [168, 607] on div "Prompting users to fund" at bounding box center [111, 616] width 138 height 21
type textarea "*"
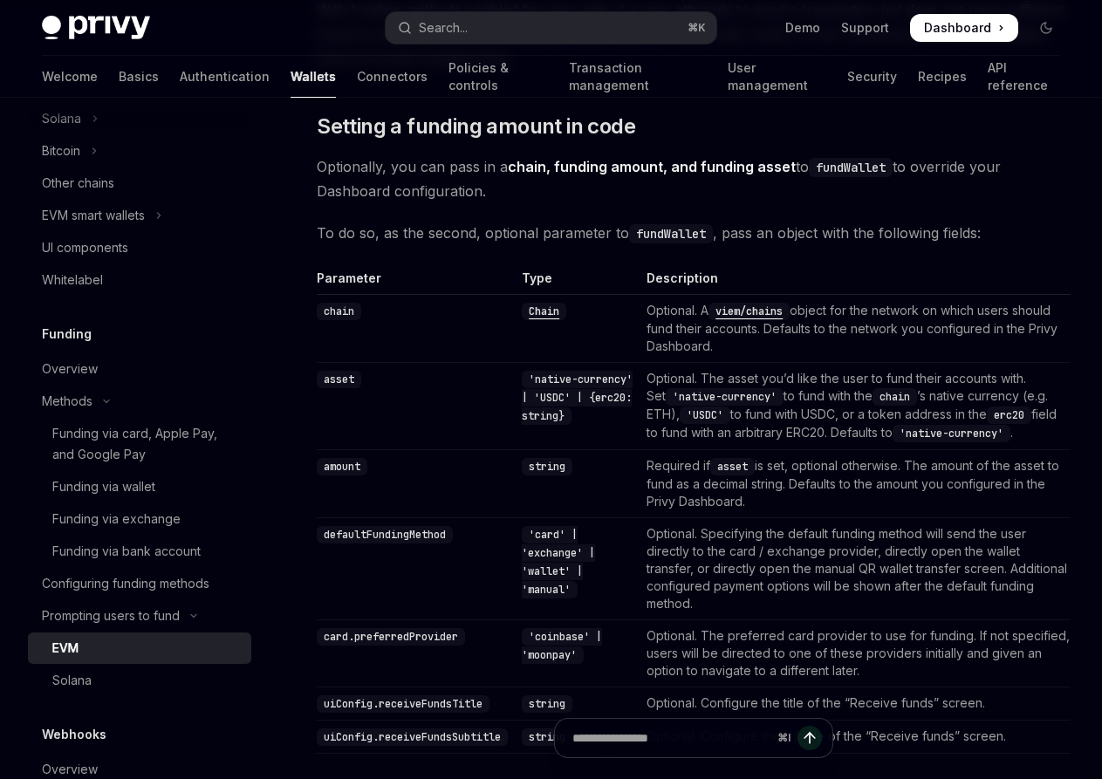
scroll to position [1395, 0]
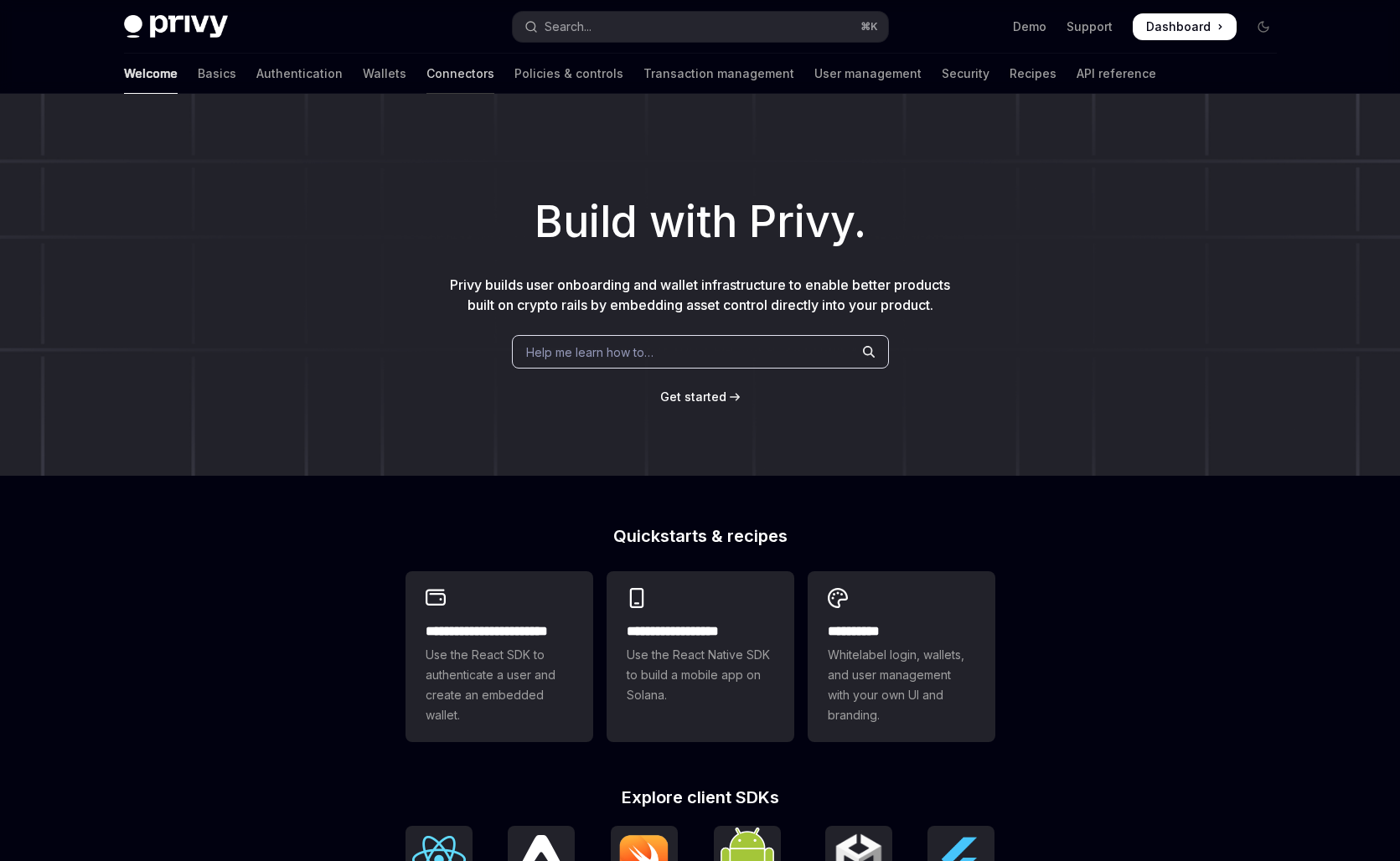
click at [426, 75] on link "Connectors" at bounding box center [460, 74] width 68 height 40
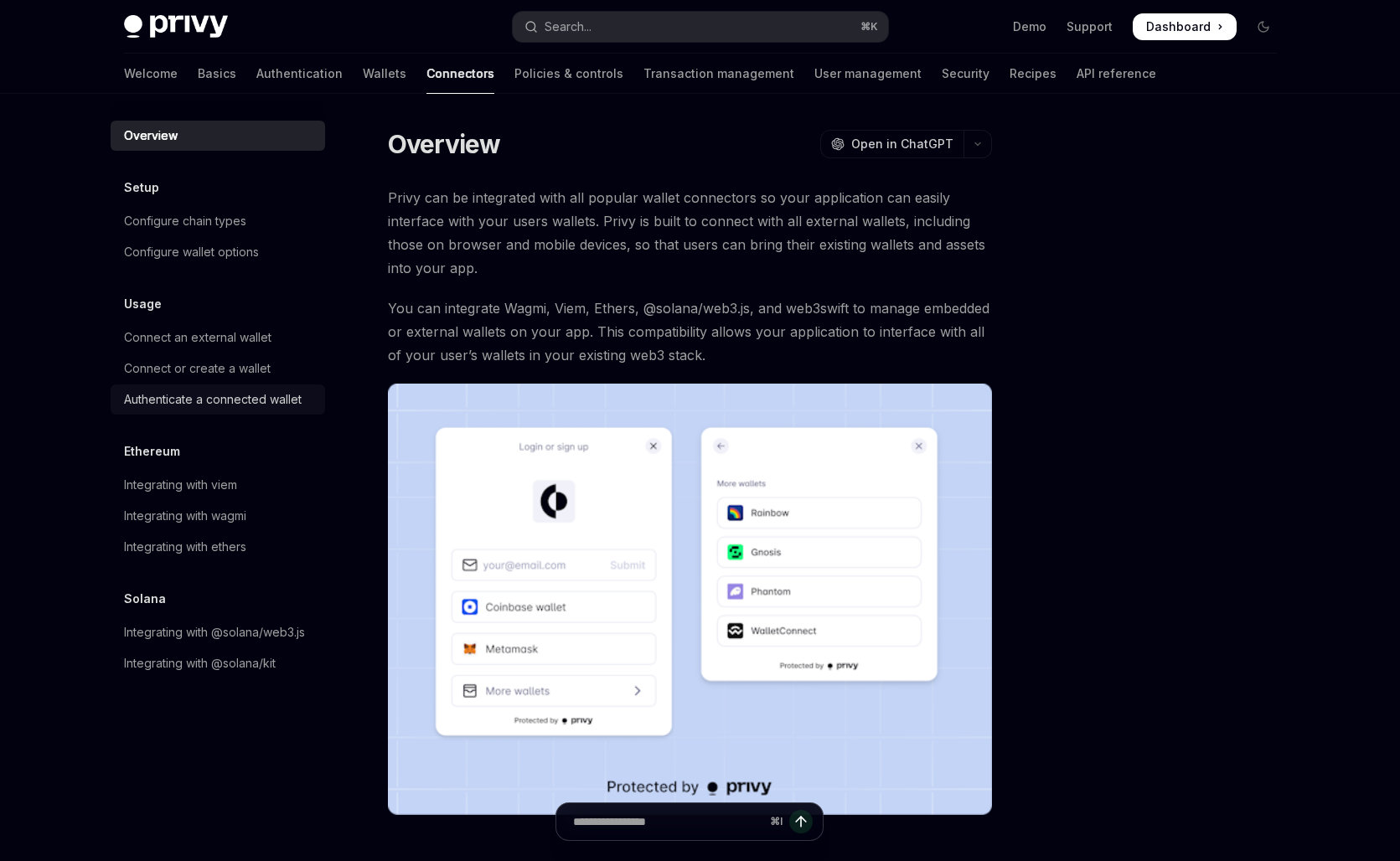
click at [208, 400] on div "Authenticate a connected wallet" at bounding box center [212, 399] width 178 height 20
click at [288, 402] on div "Authenticate a connected wallet" at bounding box center [212, 399] width 178 height 20
click at [244, 406] on div "Authenticate a connected wallet" at bounding box center [212, 399] width 178 height 20
click at [202, 395] on div "Authenticate a connected wallet" at bounding box center [212, 399] width 178 height 20
click at [227, 403] on div "Authenticate a connected wallet" at bounding box center [212, 399] width 178 height 20
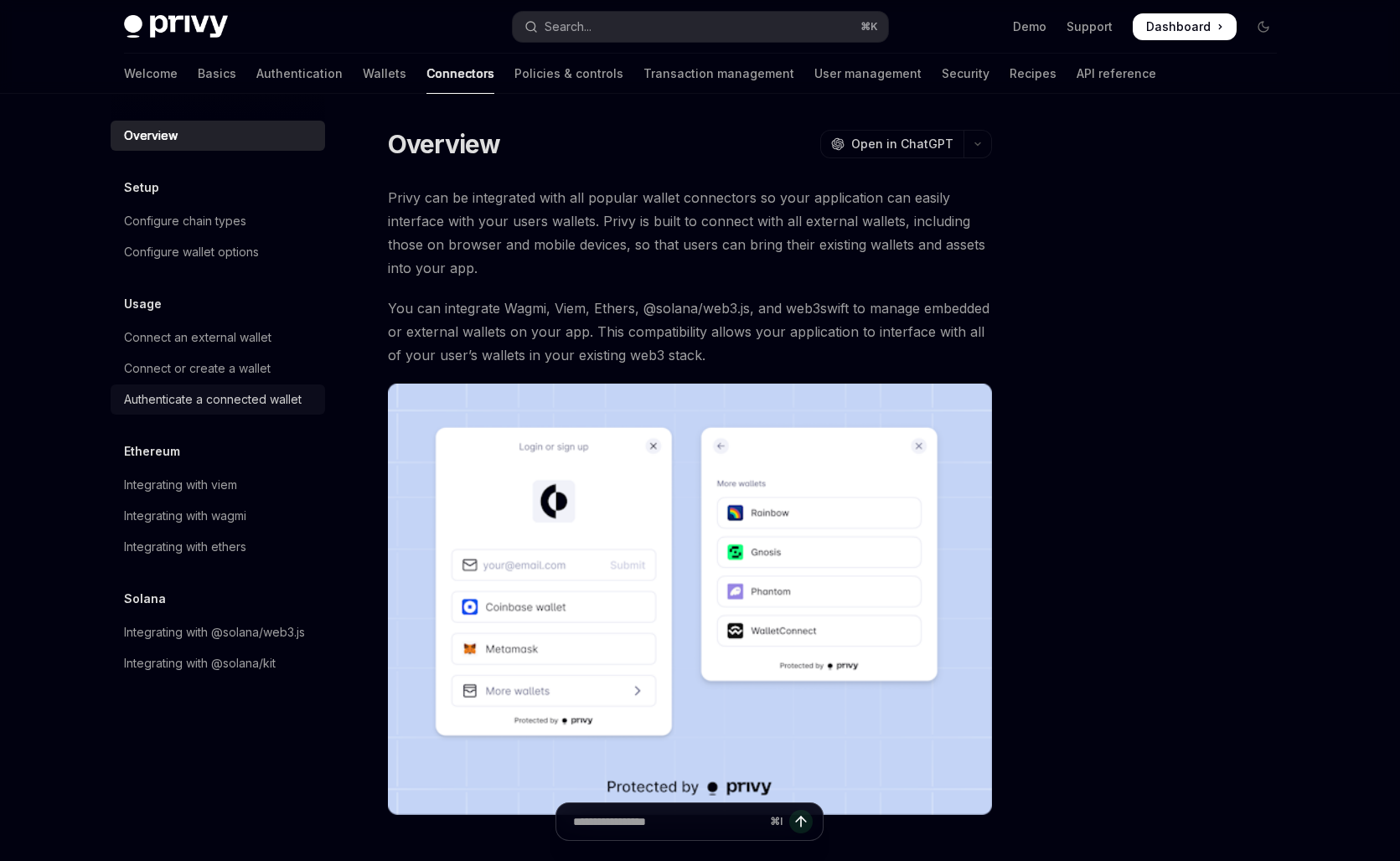
click at [227, 404] on div "Authenticate a connected wallet" at bounding box center [212, 399] width 178 height 20
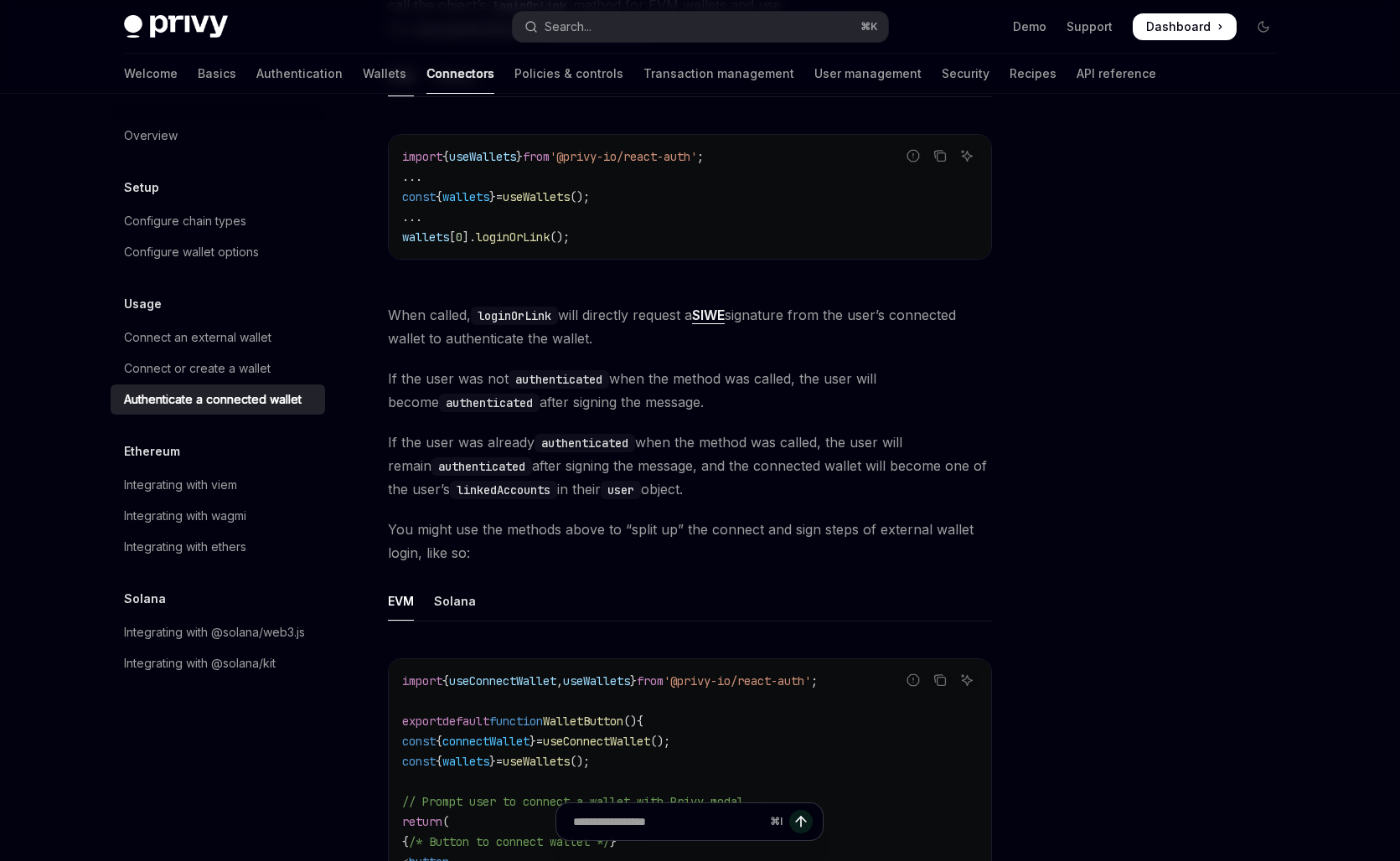
scroll to position [285, 0]
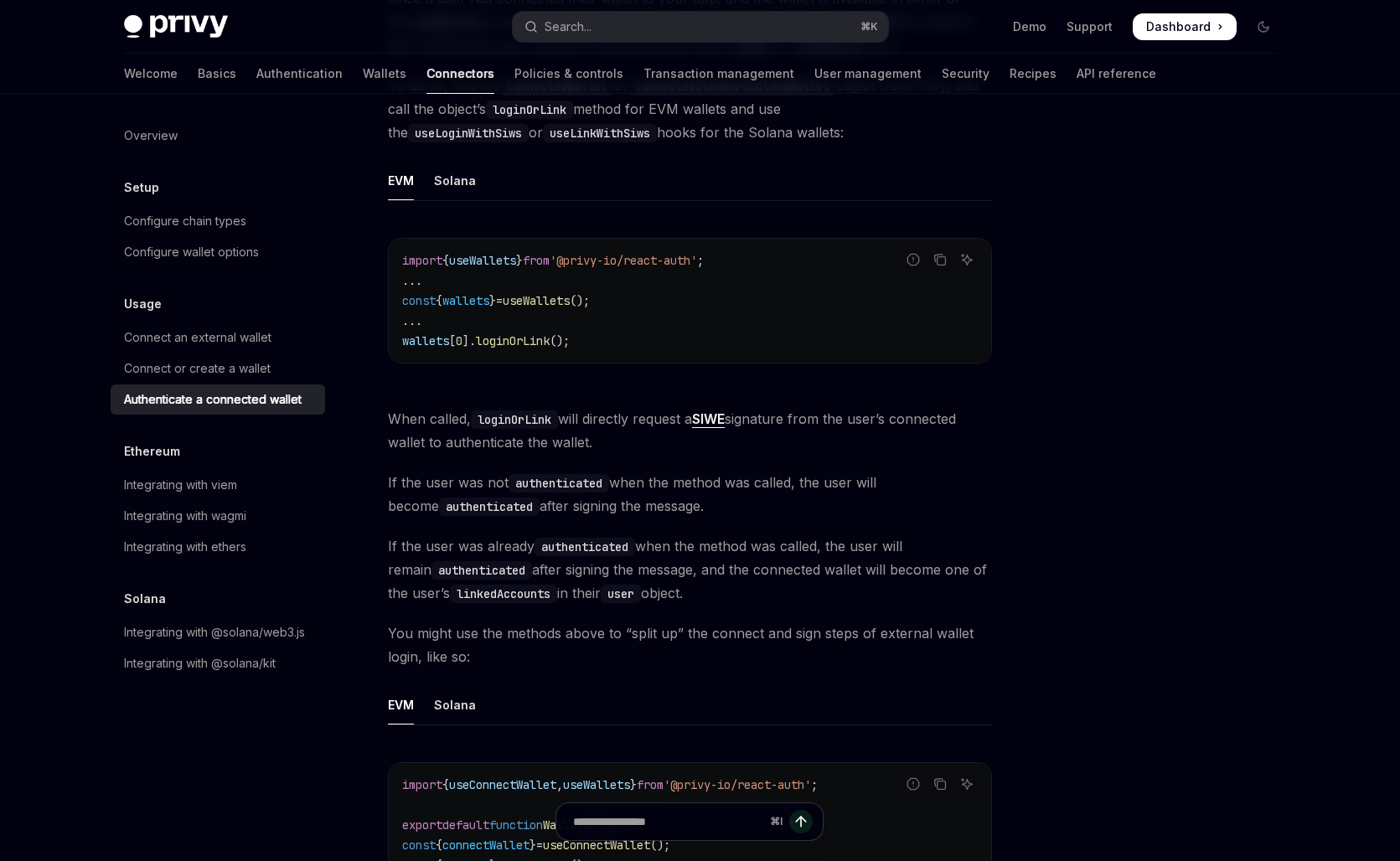
click at [517, 423] on code "loginOrLink" at bounding box center [514, 419] width 87 height 18
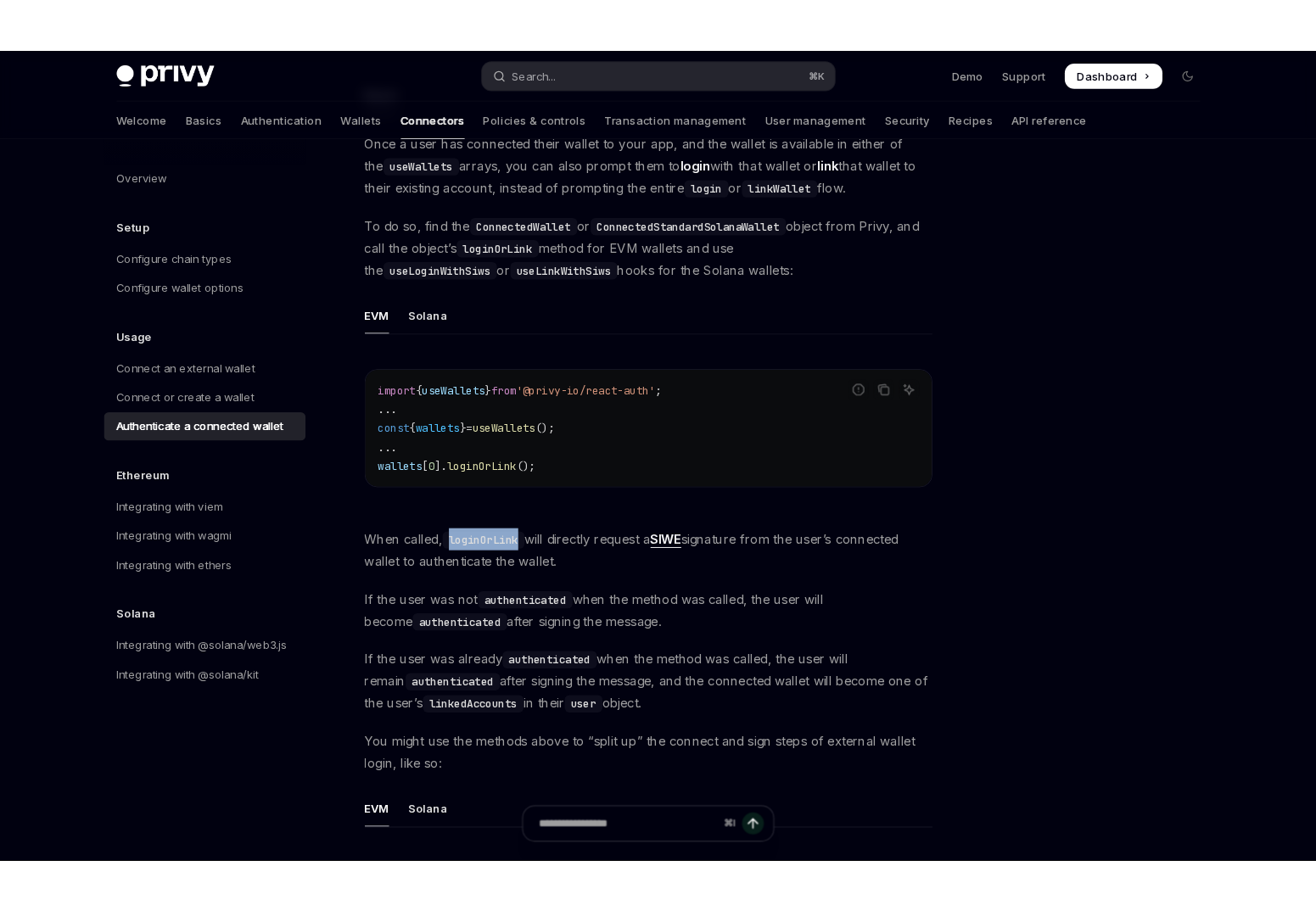
scroll to position [192, 0]
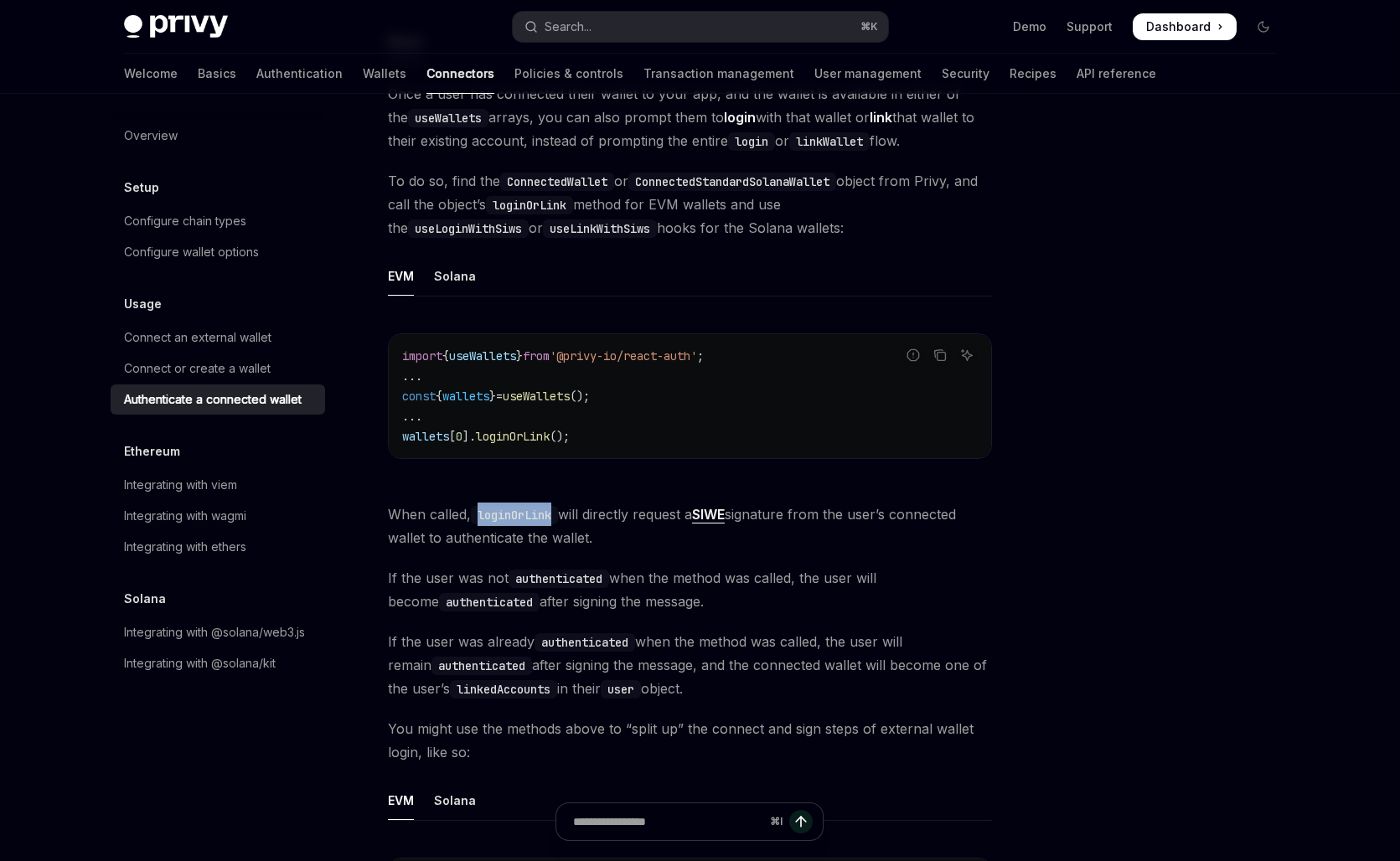
copy code "loginOrLink"
type textarea "*"
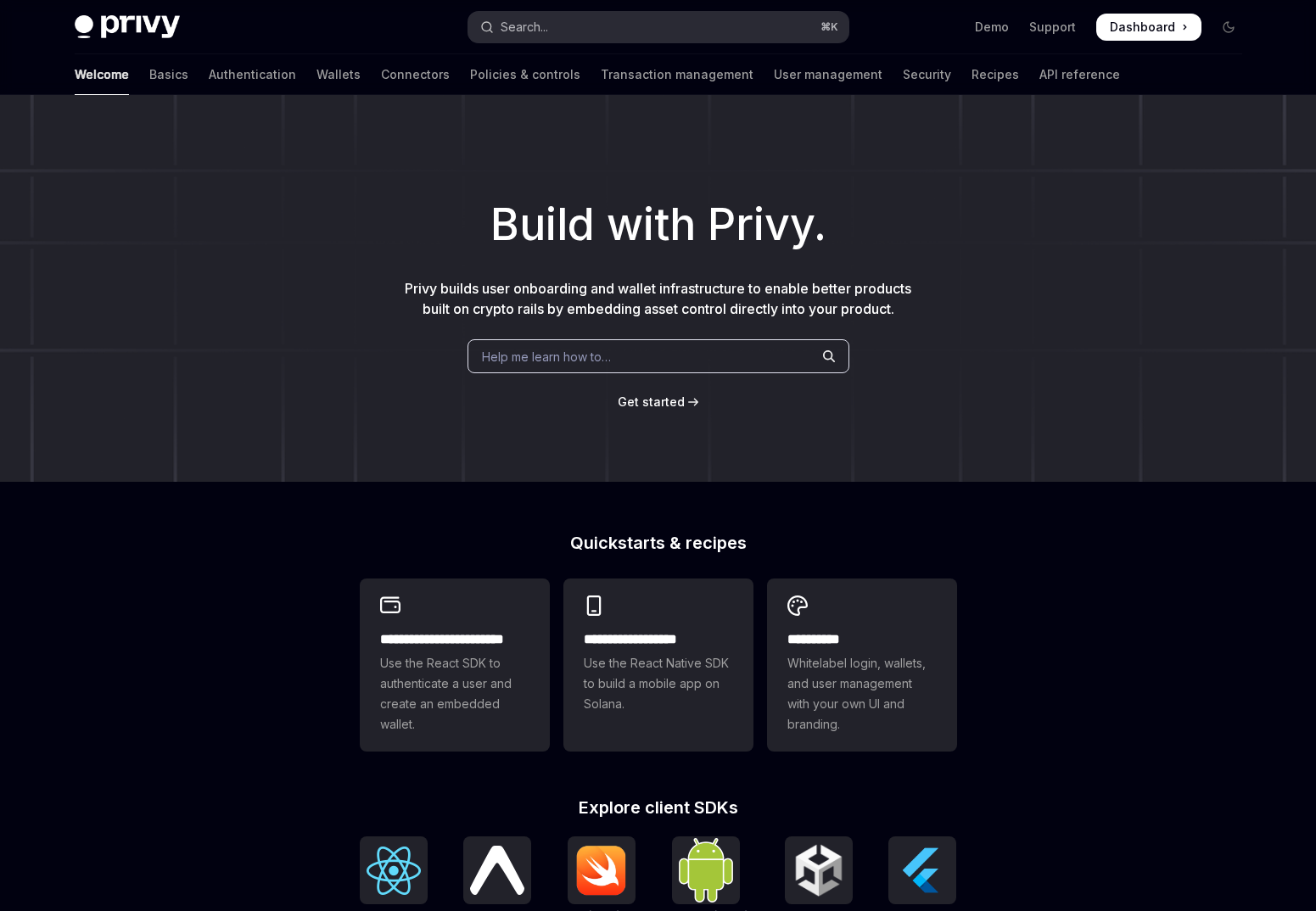
click at [579, 31] on button "Search... ⌘ K" at bounding box center [658, 26] width 380 height 30
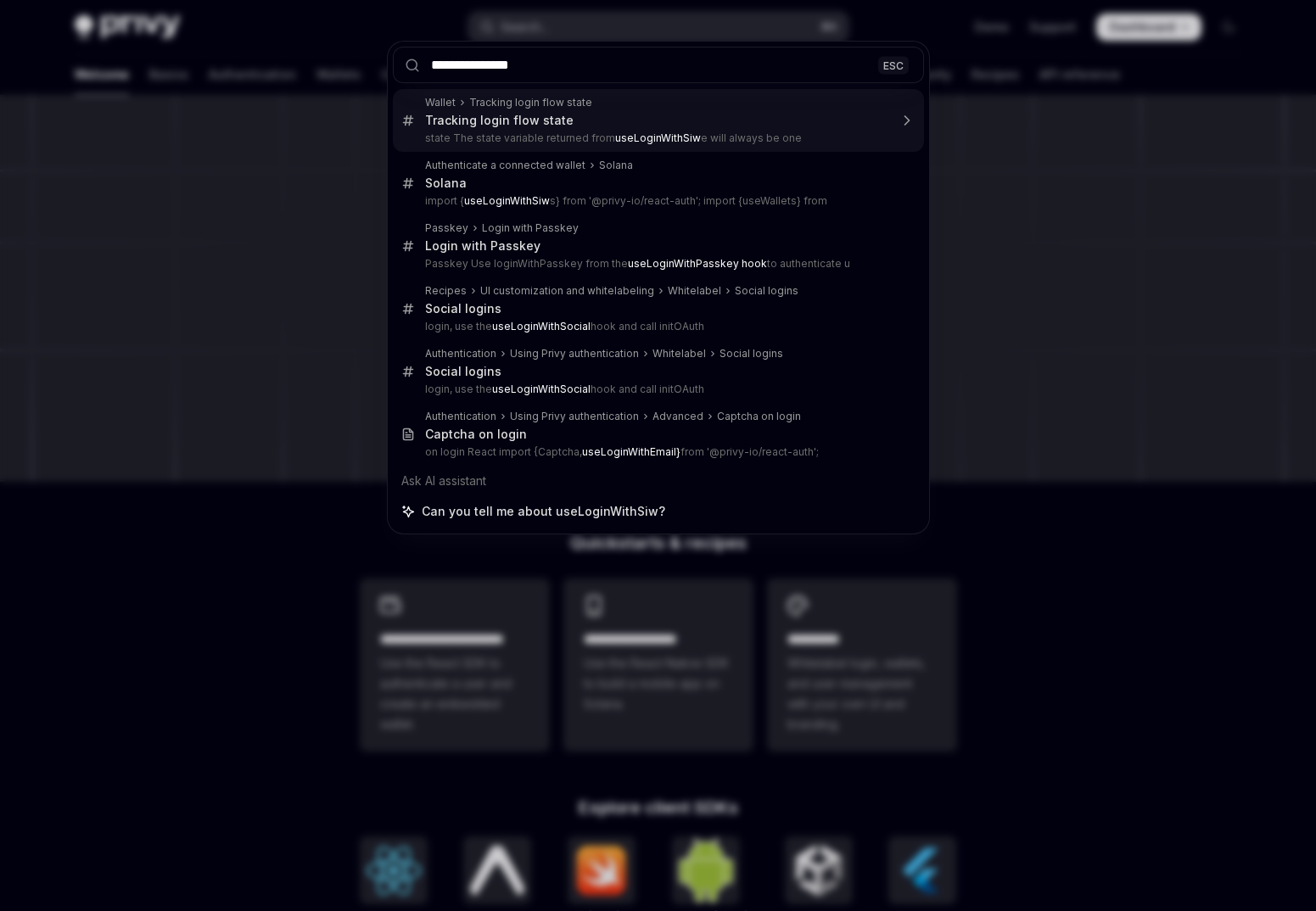
type input "**********"
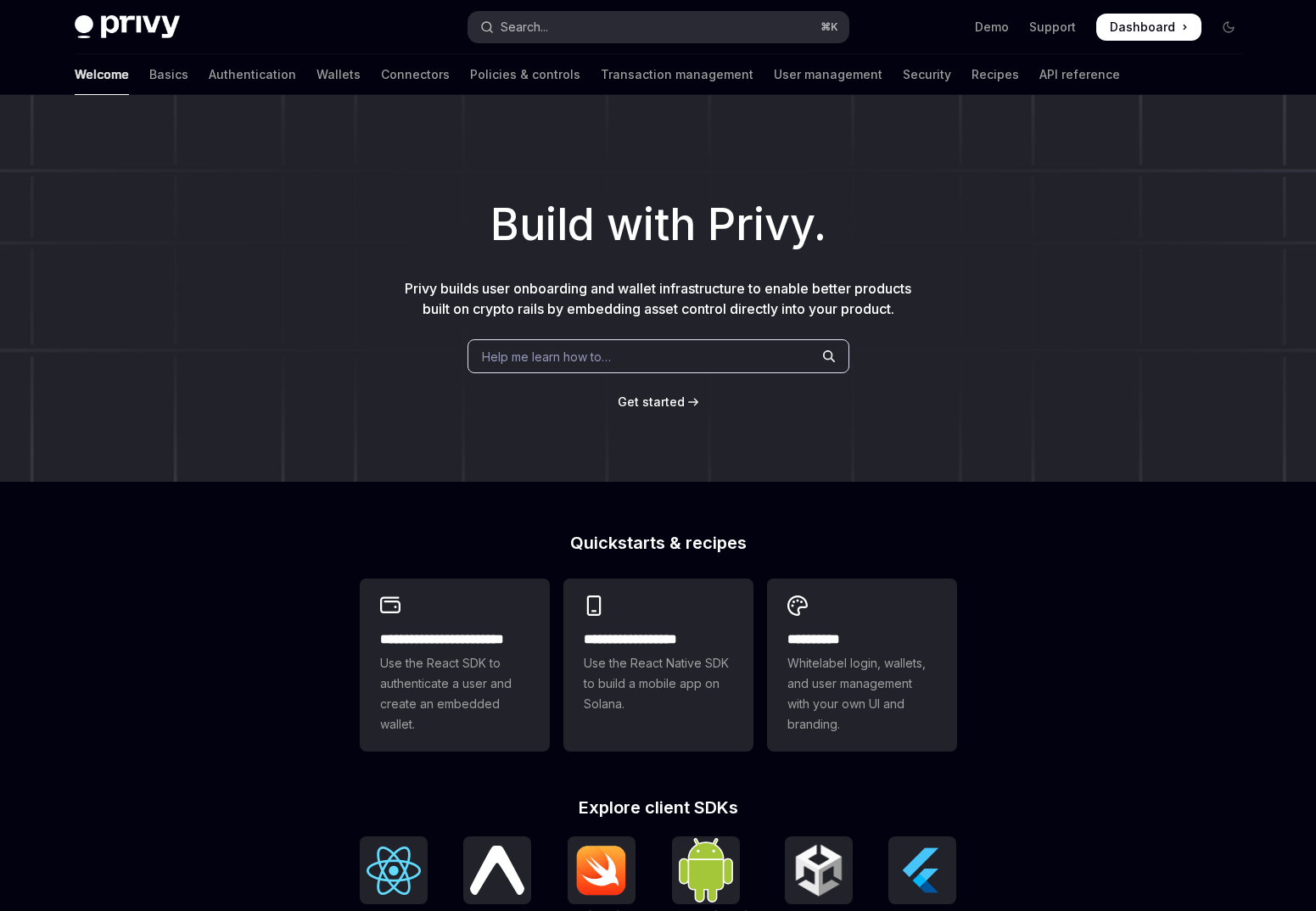
type textarea "*"
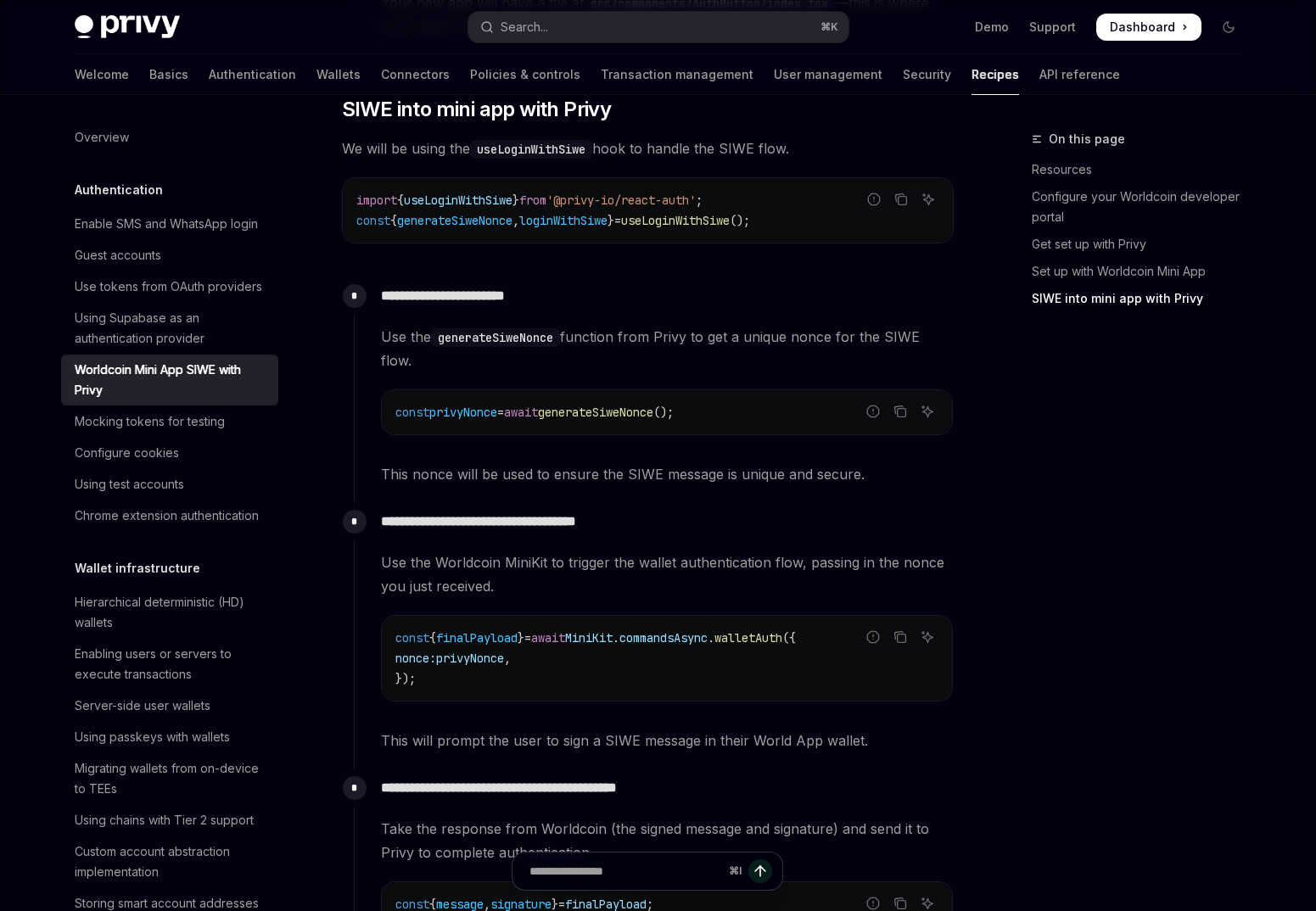
scroll to position [1400, 0]
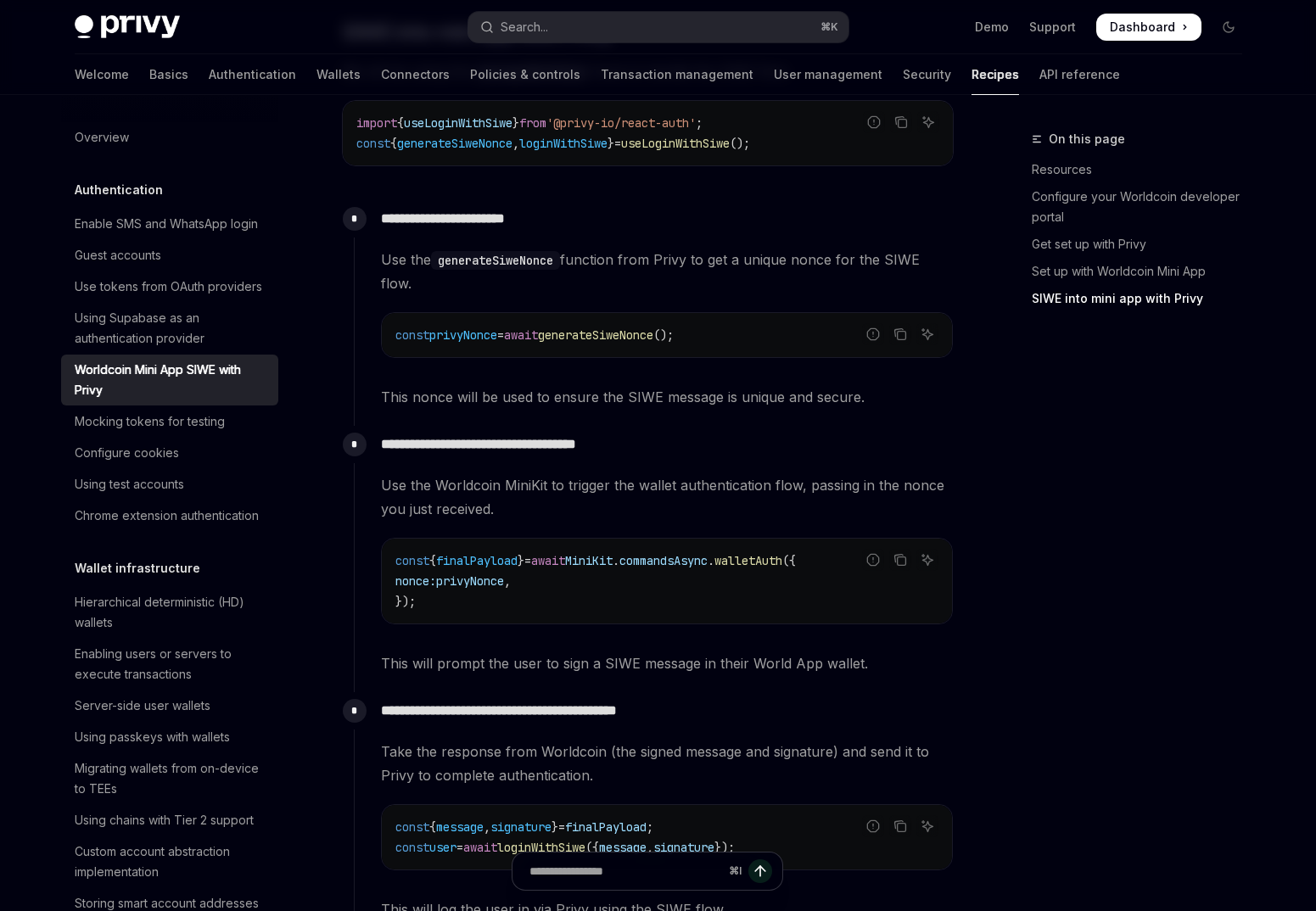
click at [641, 355] on div "const privyNonce = await generateSiweNonce ();" at bounding box center [667, 334] width 570 height 44
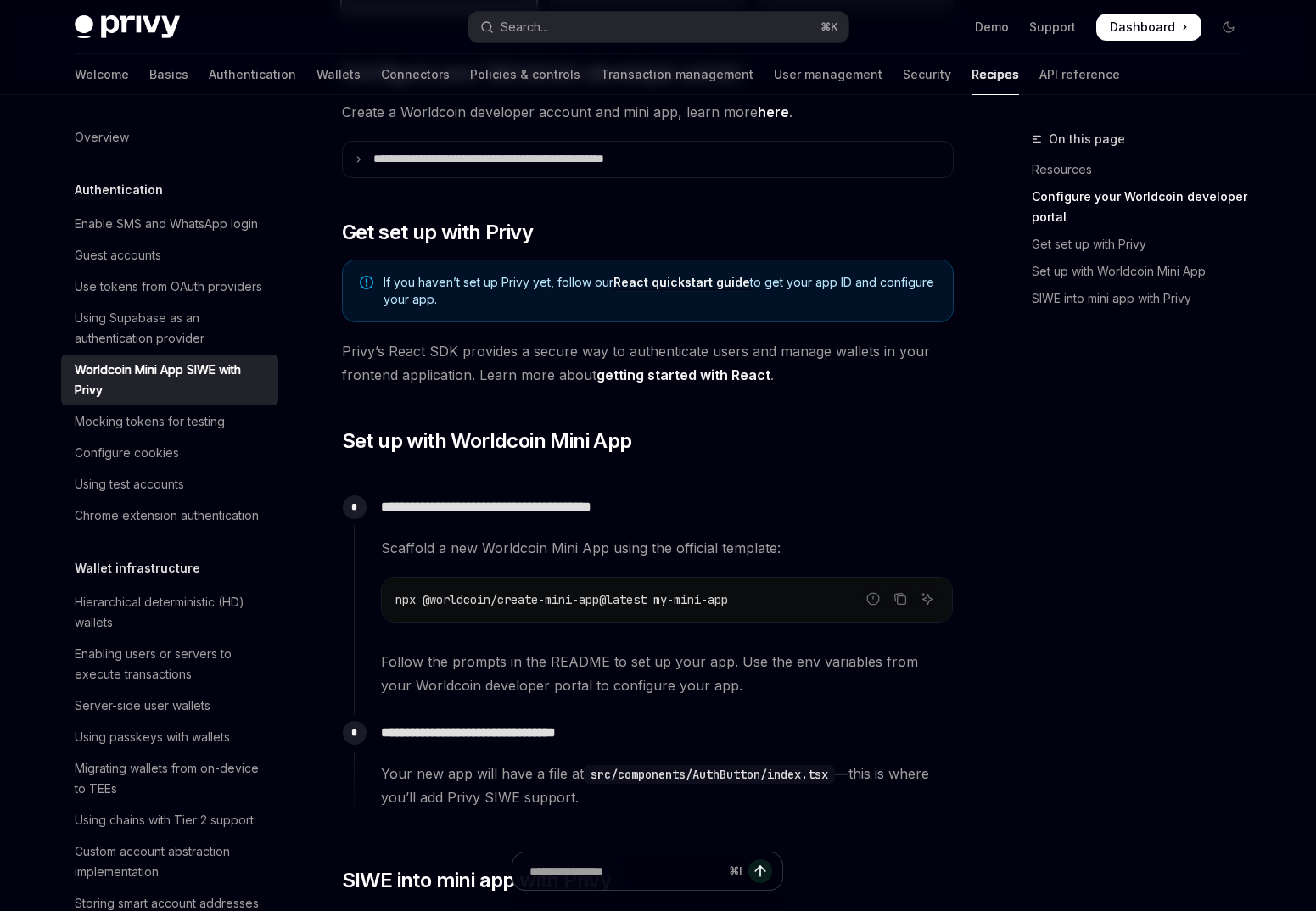
scroll to position [559, 0]
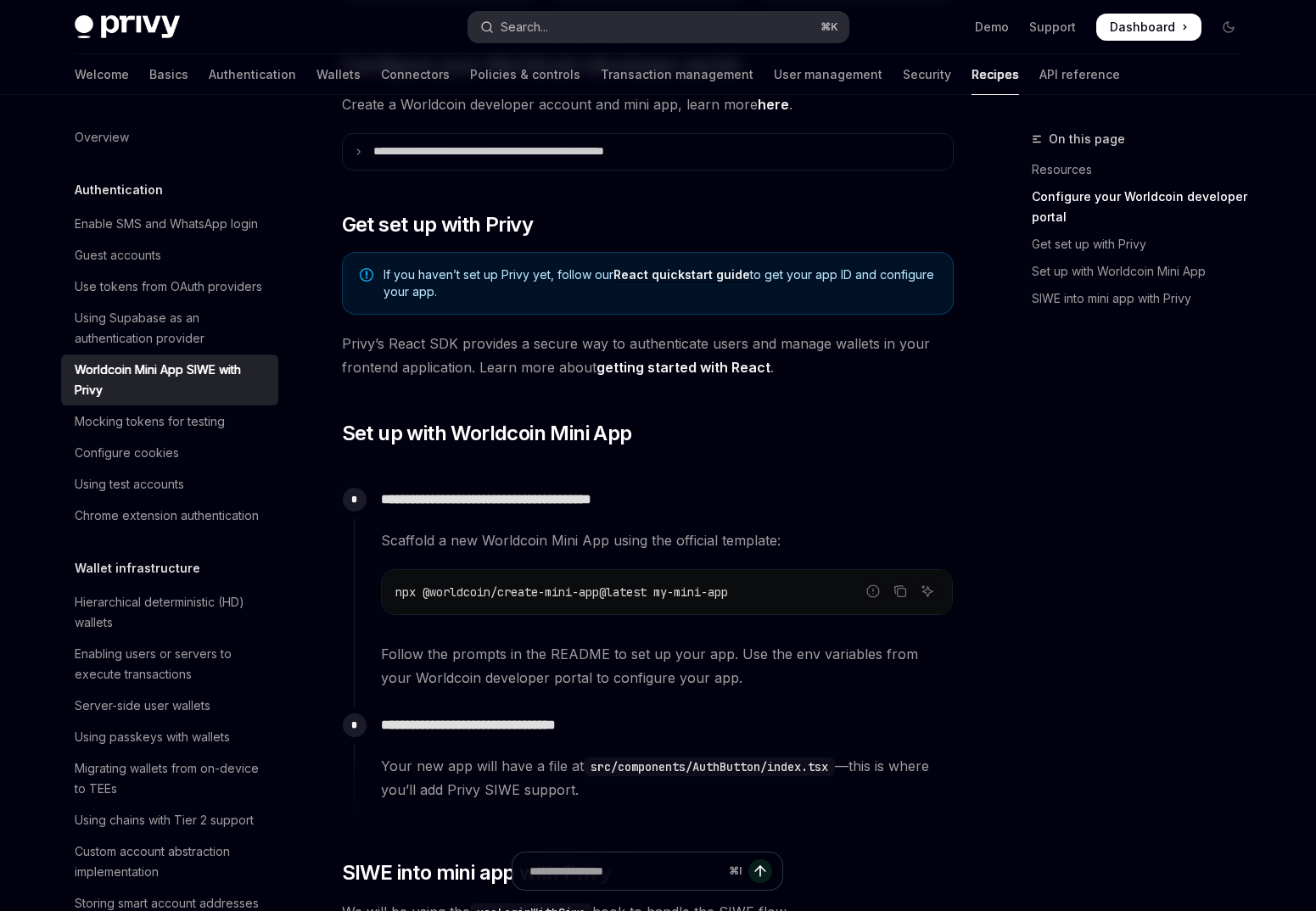
click at [525, 38] on button "Search... ⌘ K" at bounding box center [658, 26] width 380 height 30
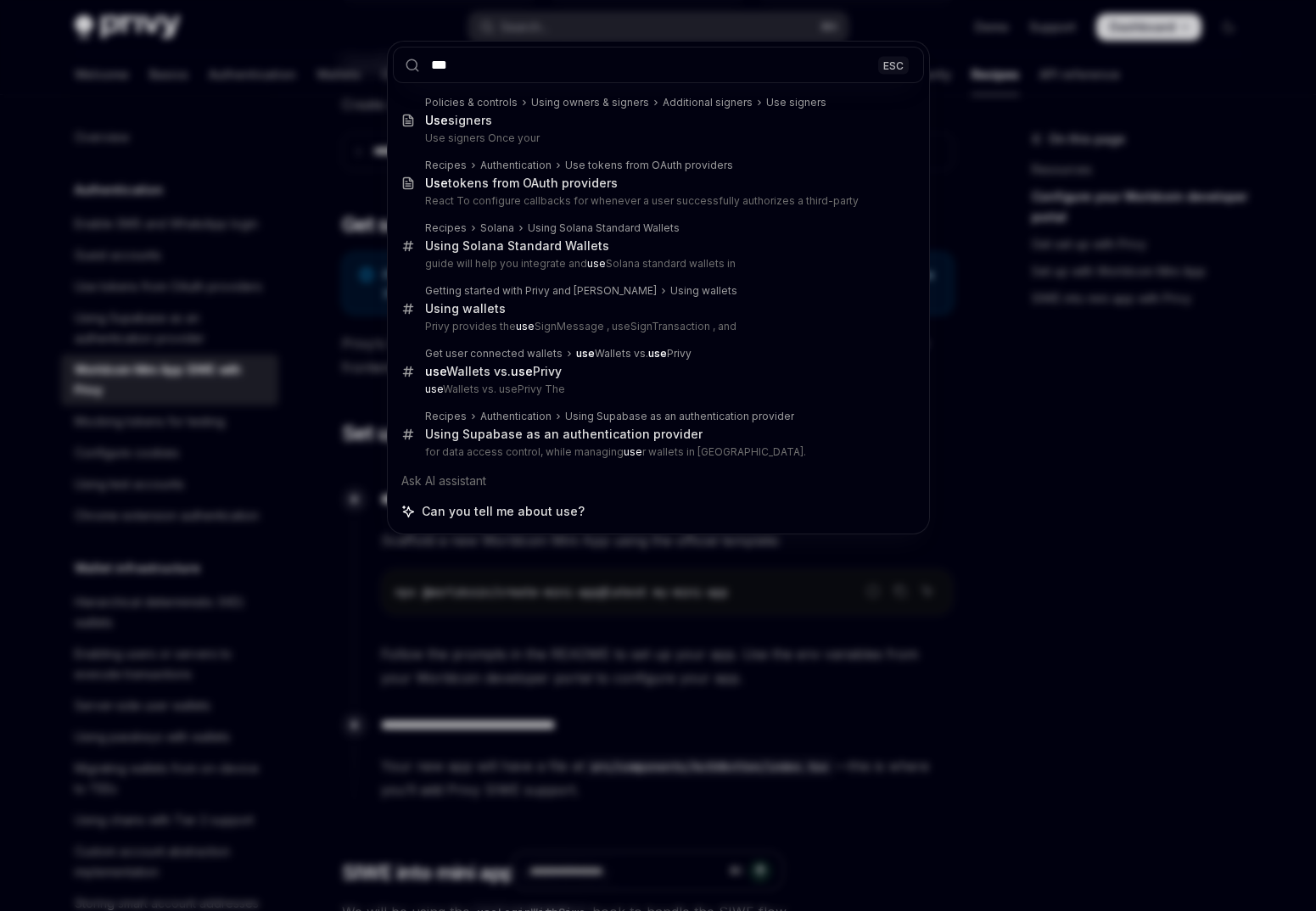
type input "***"
click at [609, 681] on div "*** ESC Policies & controls Using owners & signers Additional signers Use signe…" at bounding box center [658, 455] width 1316 height 911
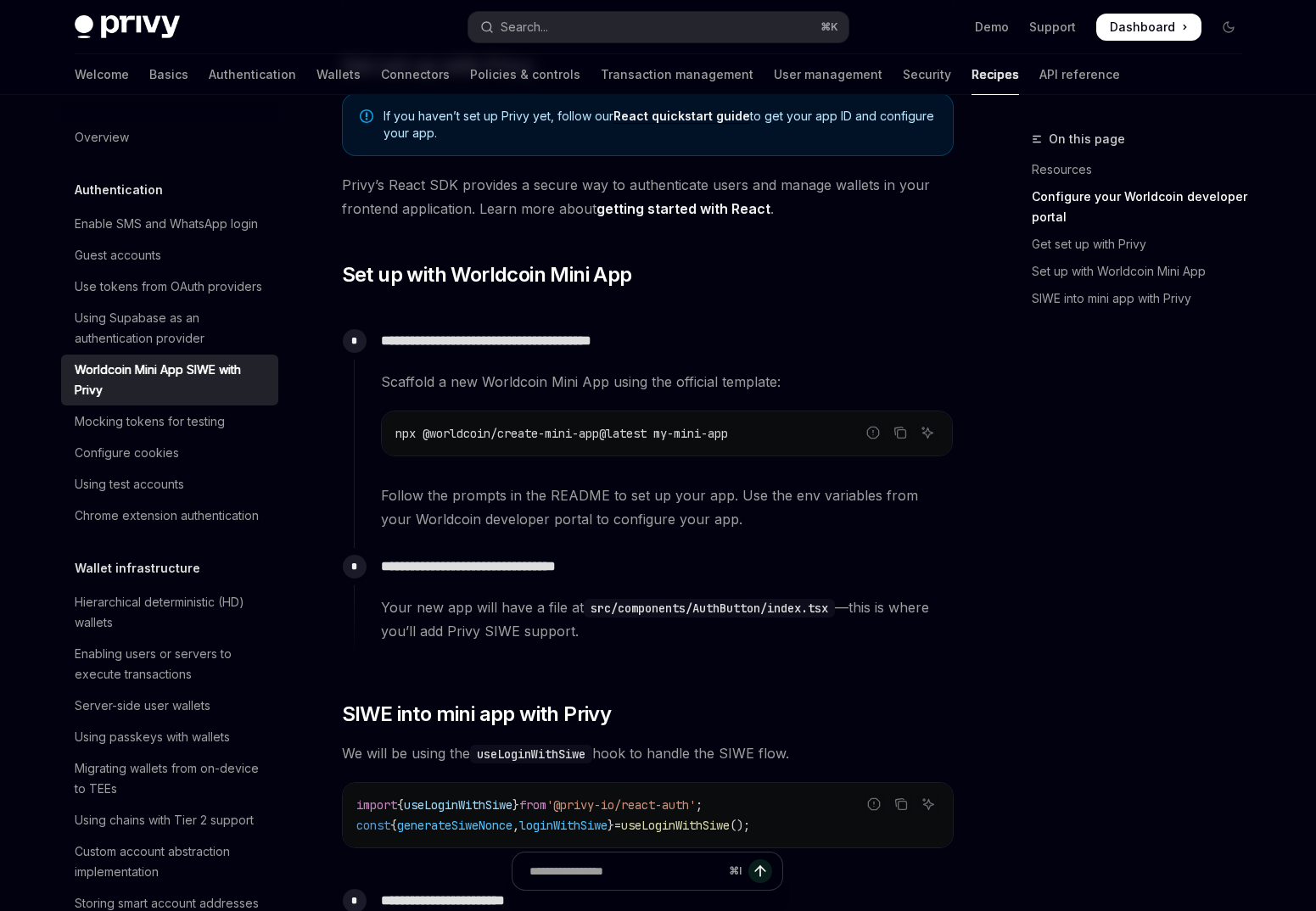
scroll to position [737, 0]
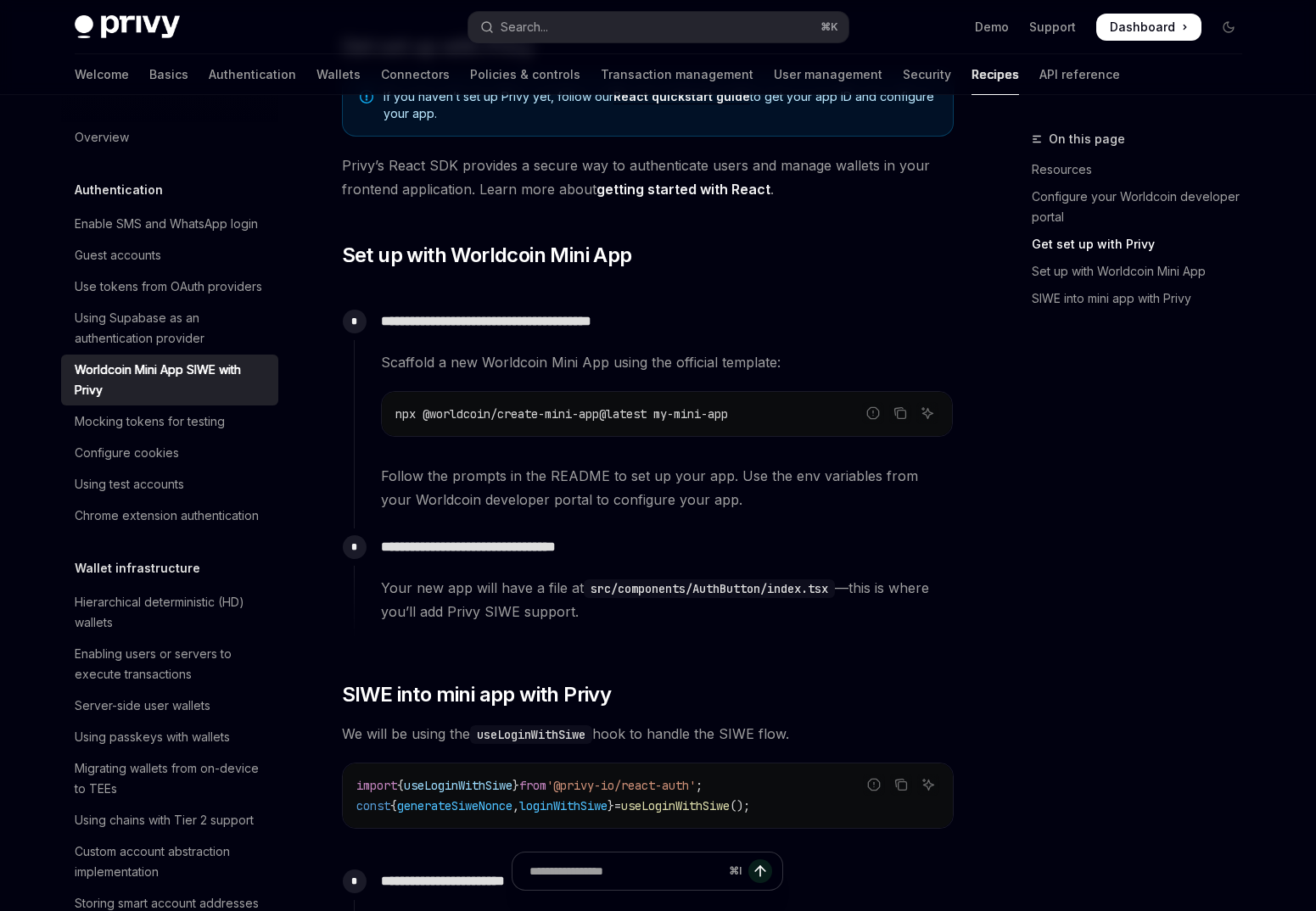
click at [703, 806] on span "useLoginWithSiwe" at bounding box center [675, 806] width 109 height 16
copy span "useLoginWithSiwe"
click at [621, 38] on button "Search... ⌘ K" at bounding box center [658, 26] width 380 height 30
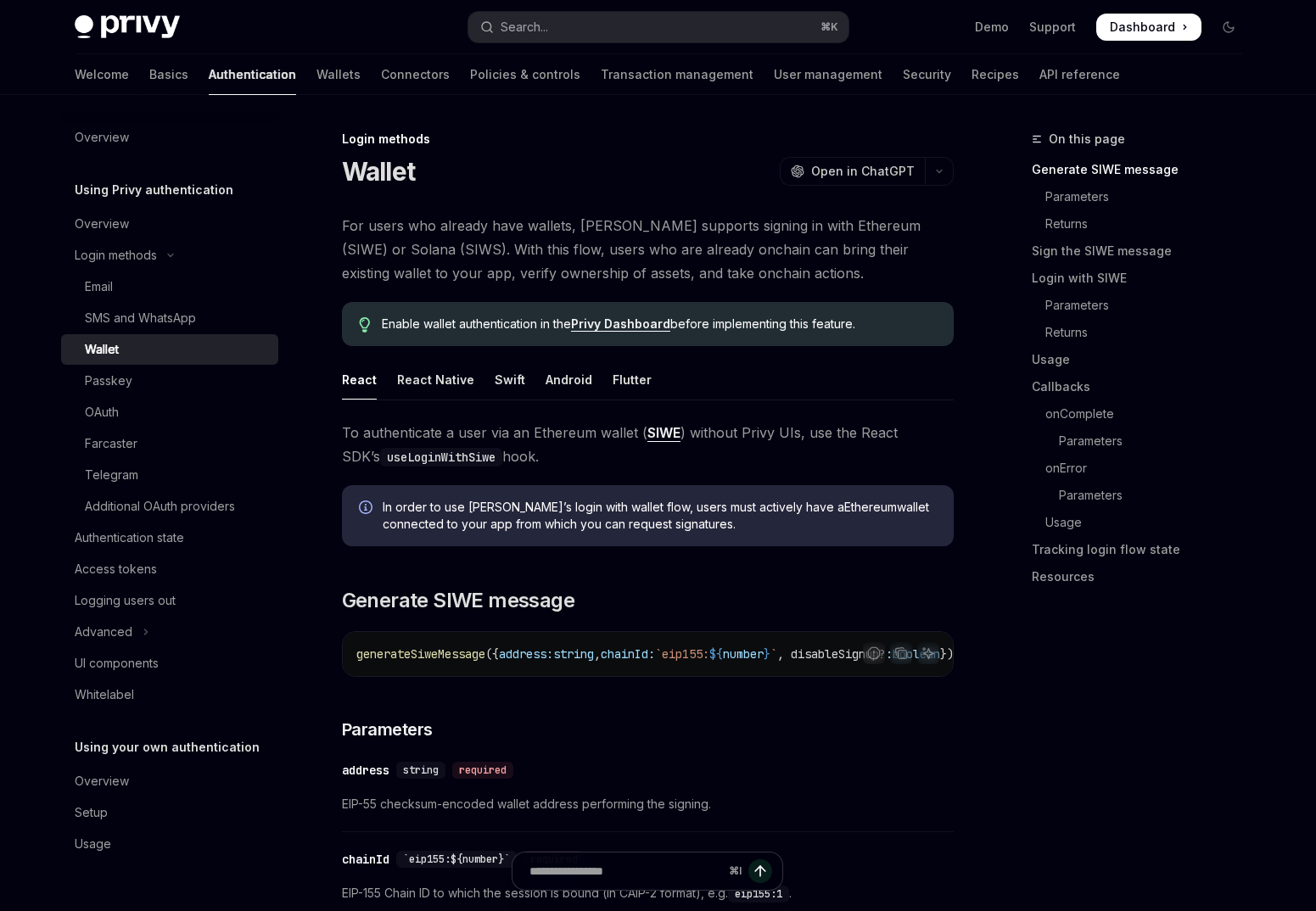
click at [620, 184] on div "Wallet OpenAI Open in ChatGPT" at bounding box center [647, 171] width 611 height 30
click at [170, 686] on div "Whitelabel" at bounding box center [171, 694] width 193 height 20
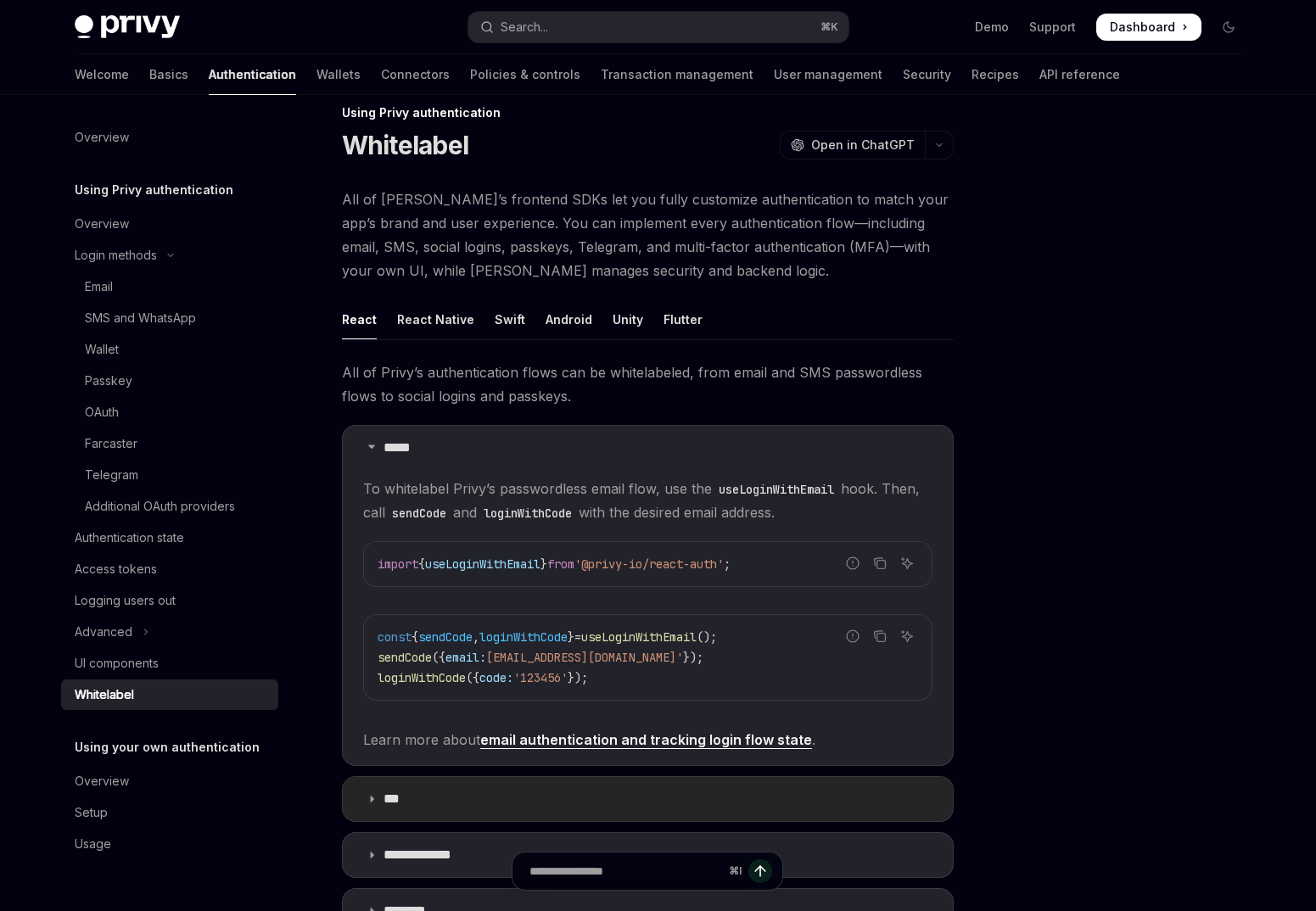
scroll to position [18, 0]
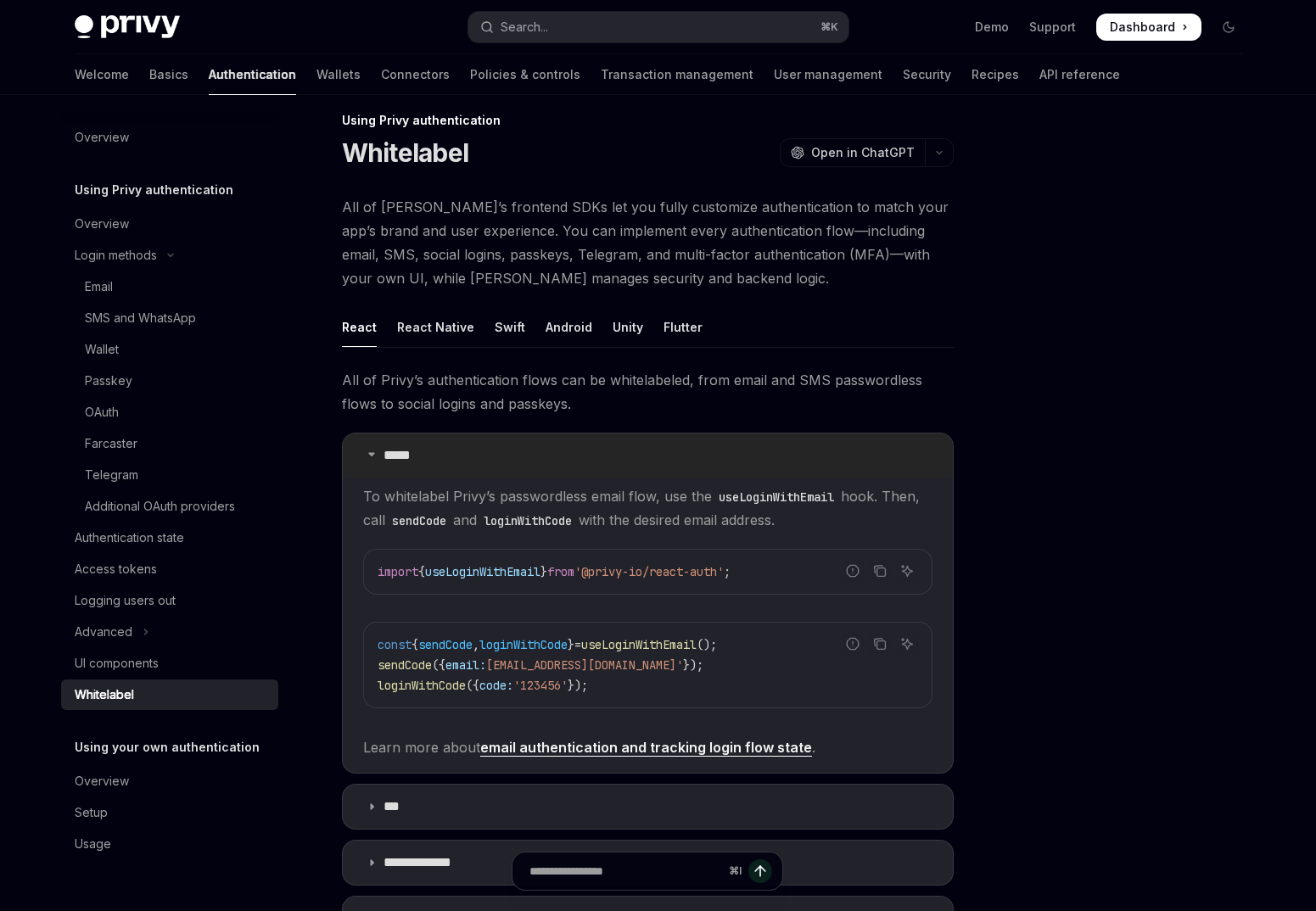
click at [385, 452] on p "*****" at bounding box center [400, 455] width 35 height 17
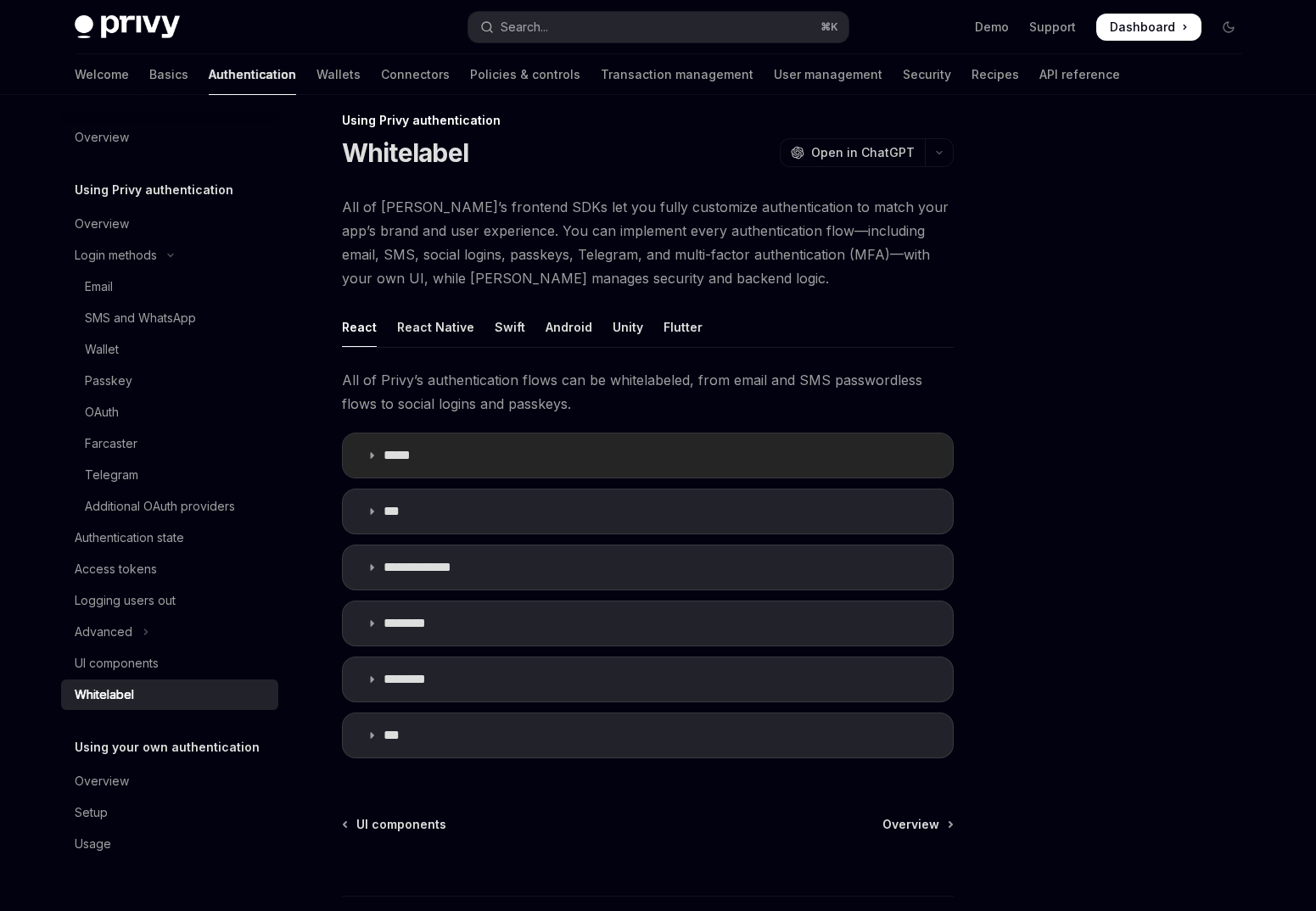
scroll to position [0, 0]
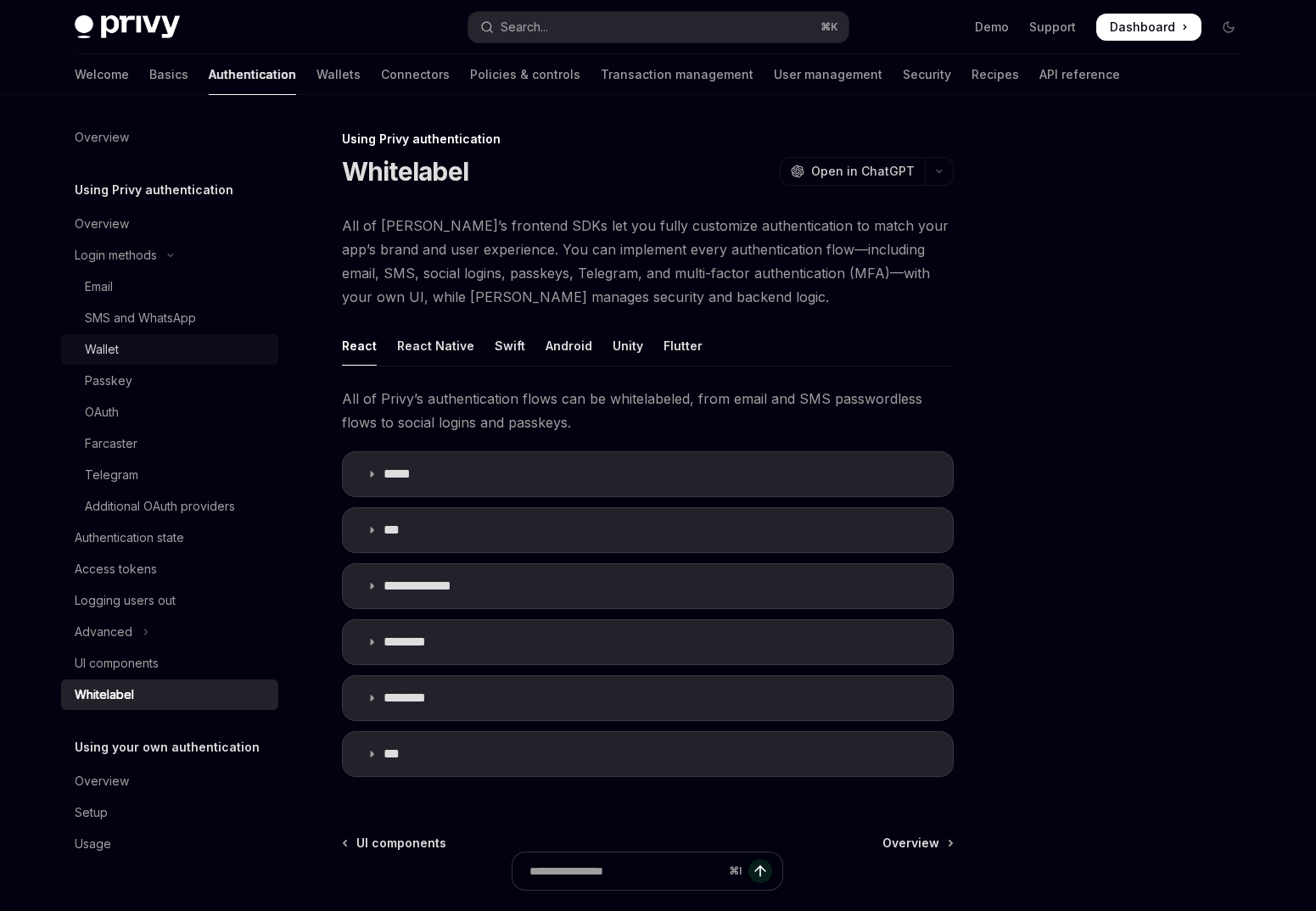
click at [152, 347] on div "Wallet" at bounding box center [176, 349] width 183 height 20
type textarea "*"
